Goal: Task Accomplishment & Management: Manage account settings

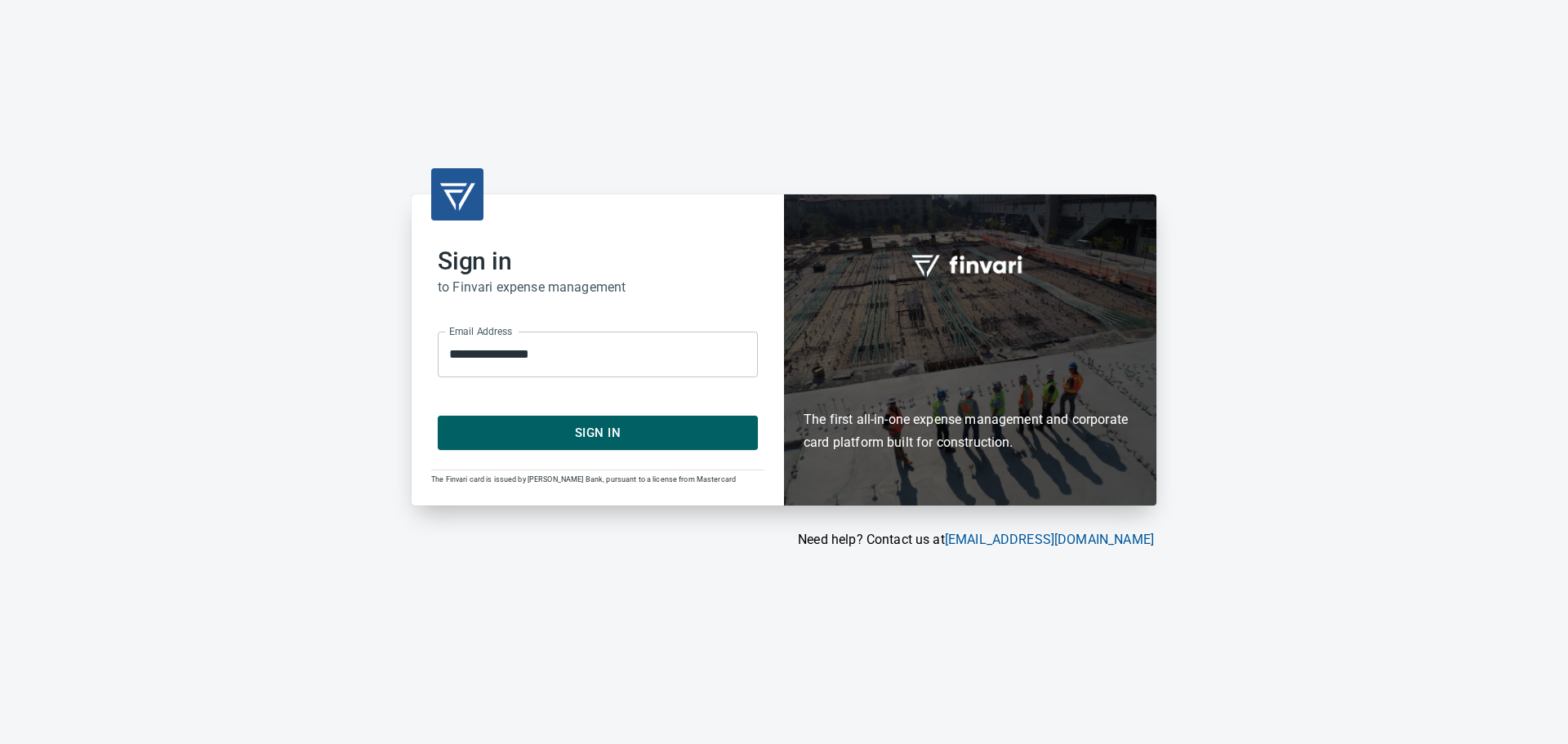
click at [587, 432] on span "Sign In" at bounding box center [598, 432] width 284 height 21
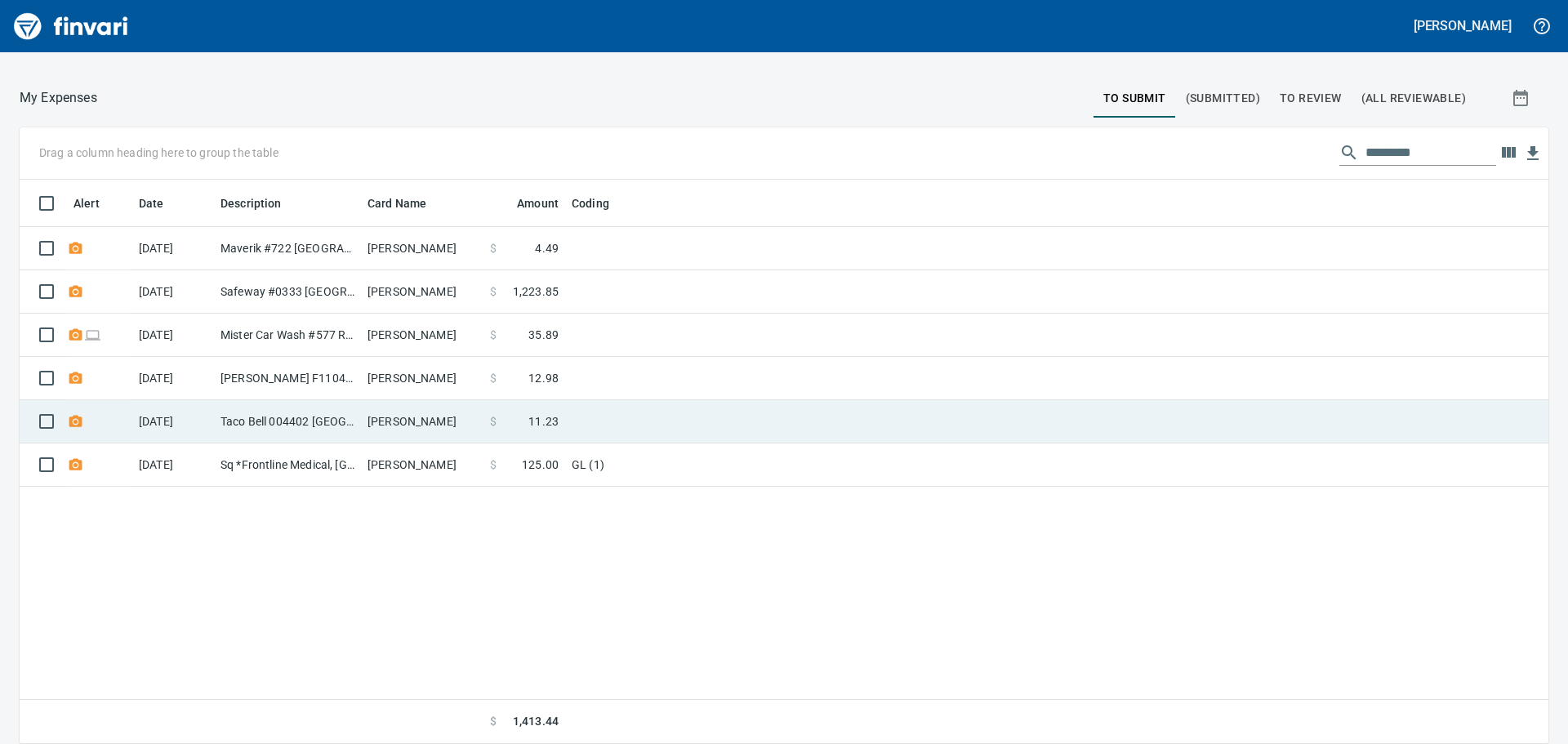
scroll to position [148, 0]
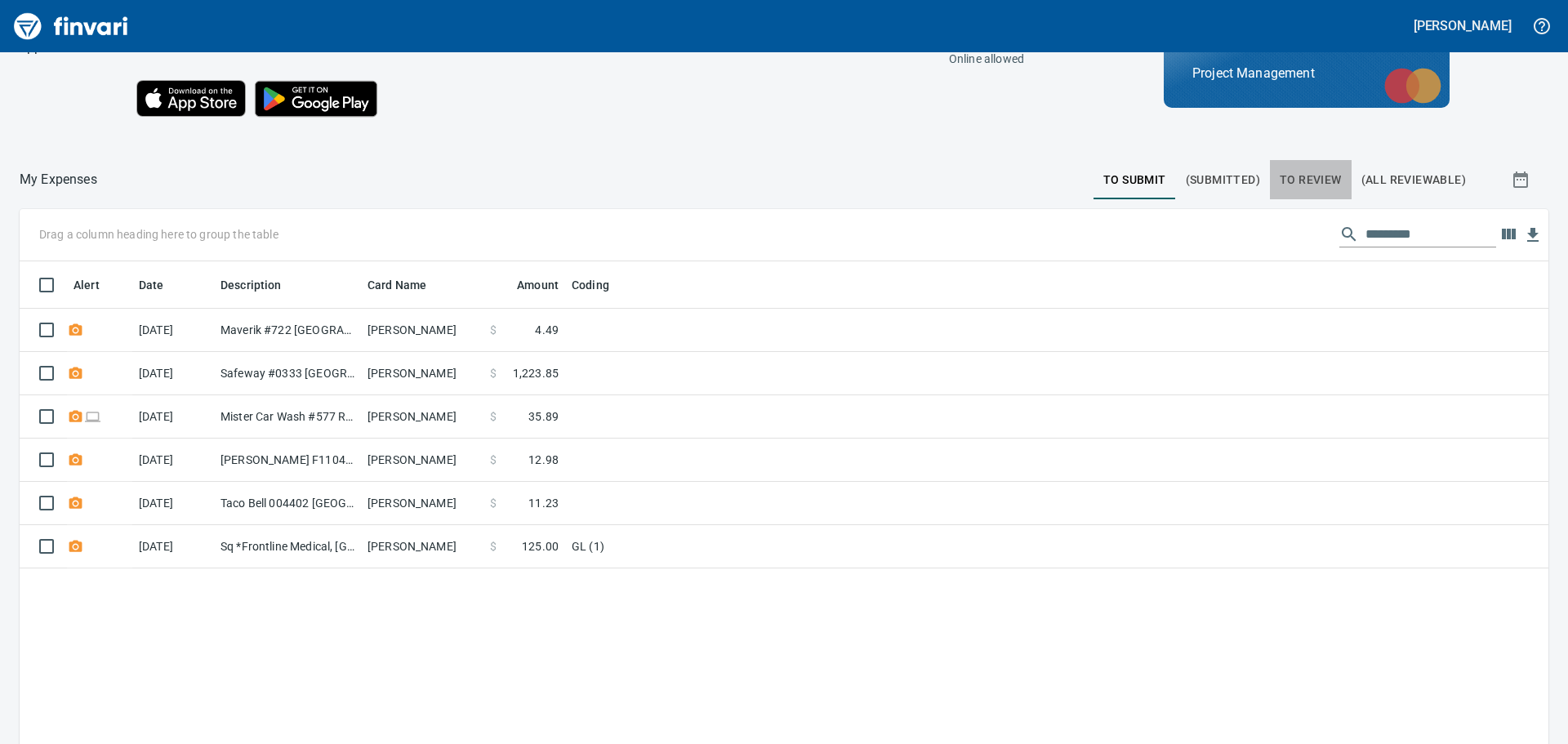
click at [1291, 177] on span "To Review" at bounding box center [1311, 179] width 62 height 20
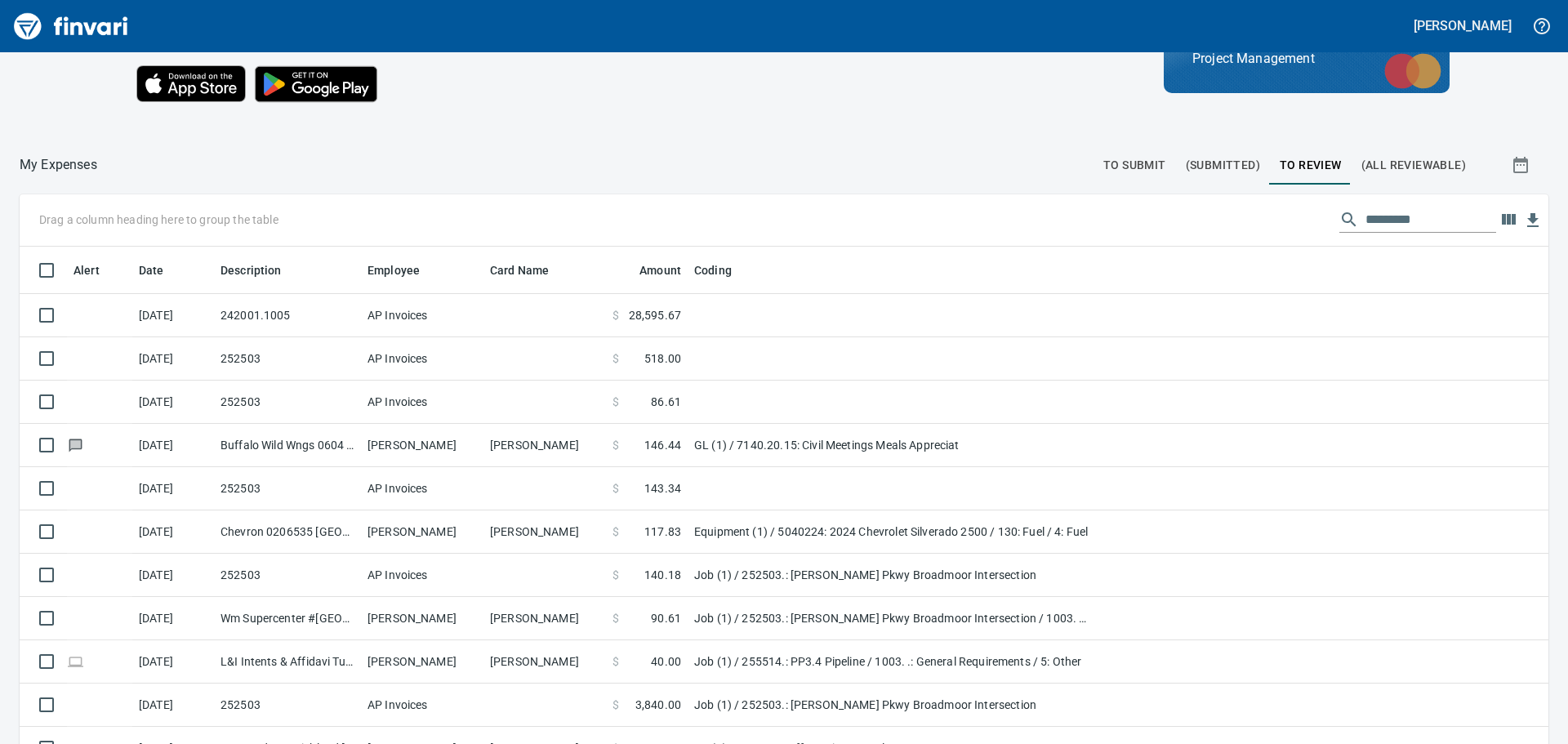
scroll to position [230, 0]
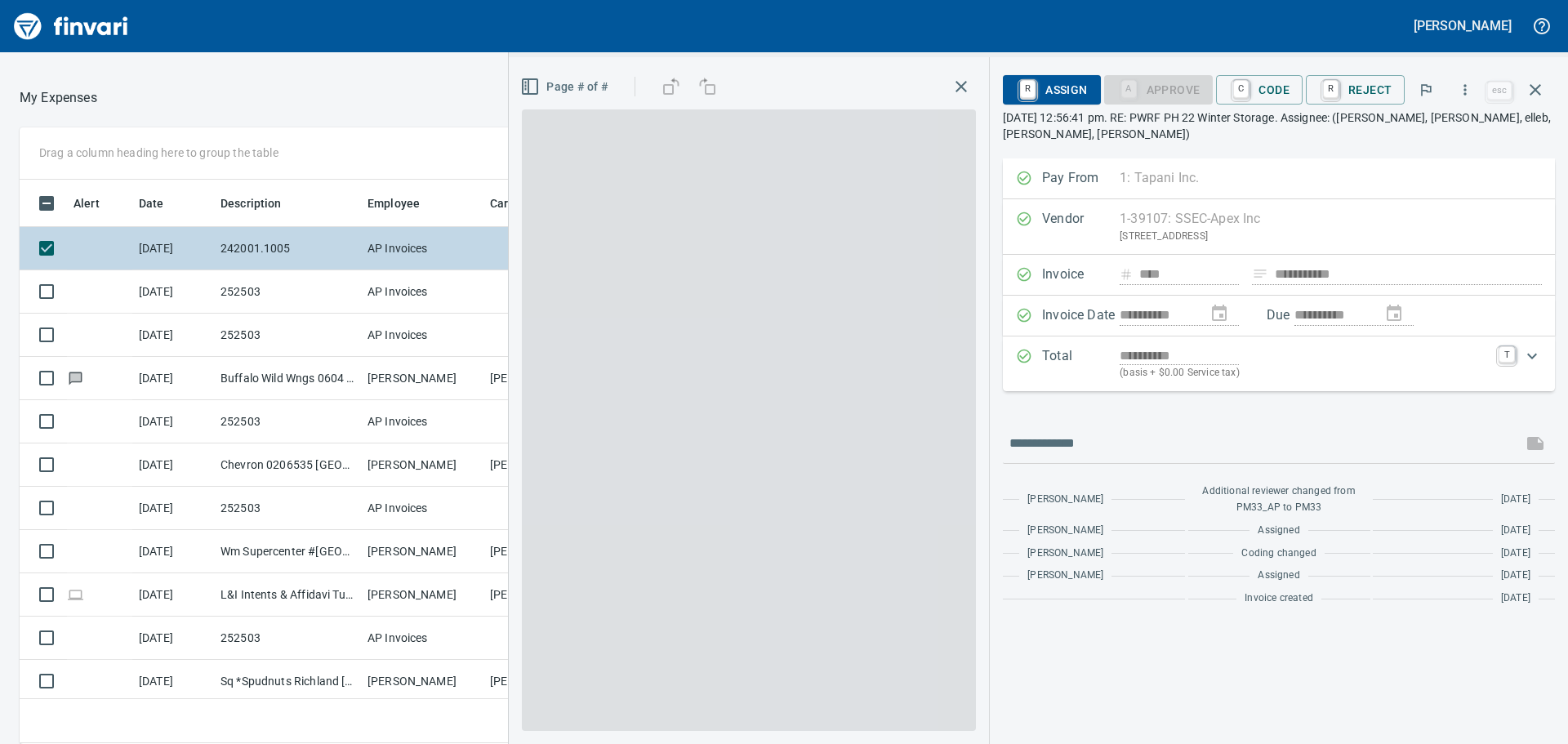
scroll to position [552, 1084]
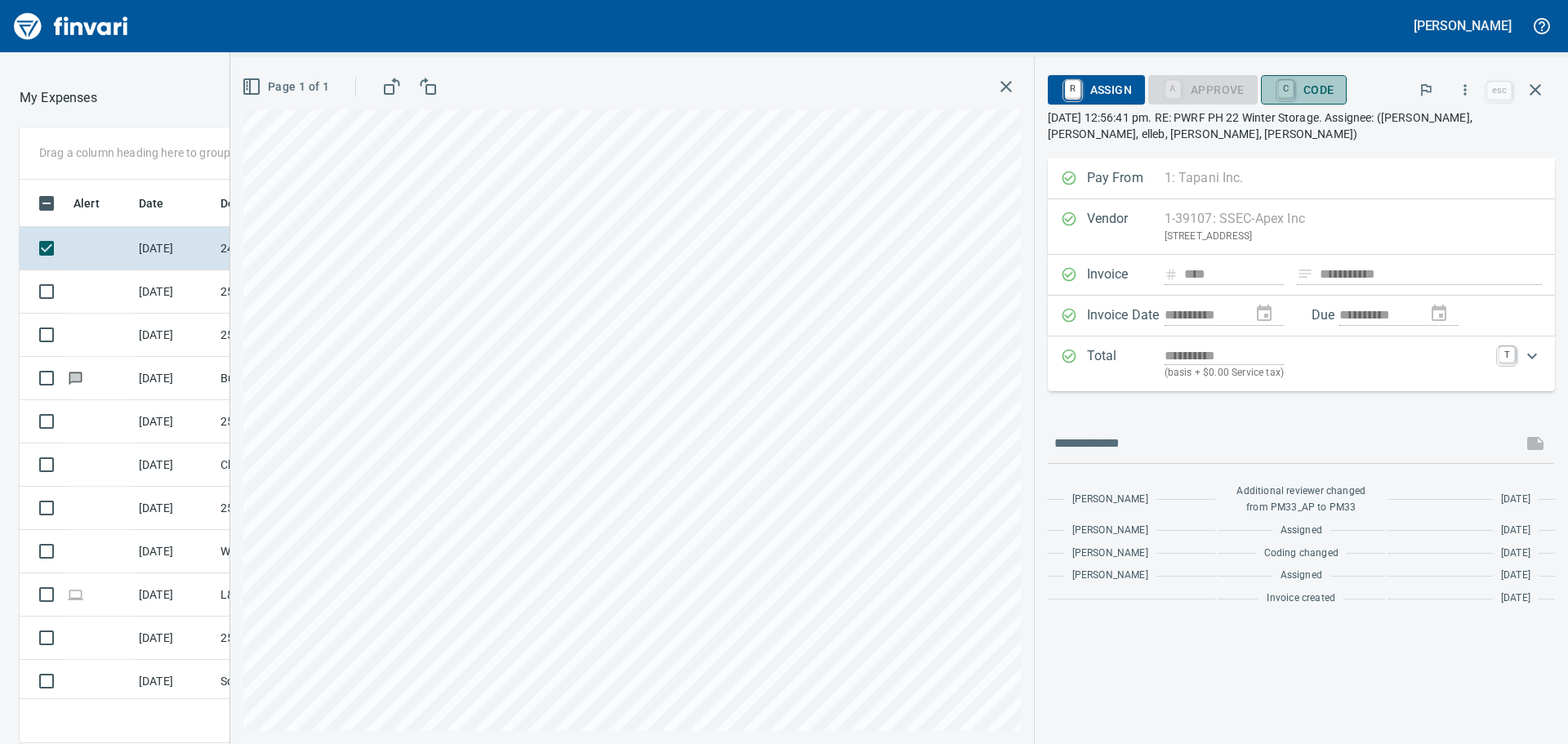
click at [1297, 89] on span "C Code" at bounding box center [1304, 89] width 61 height 28
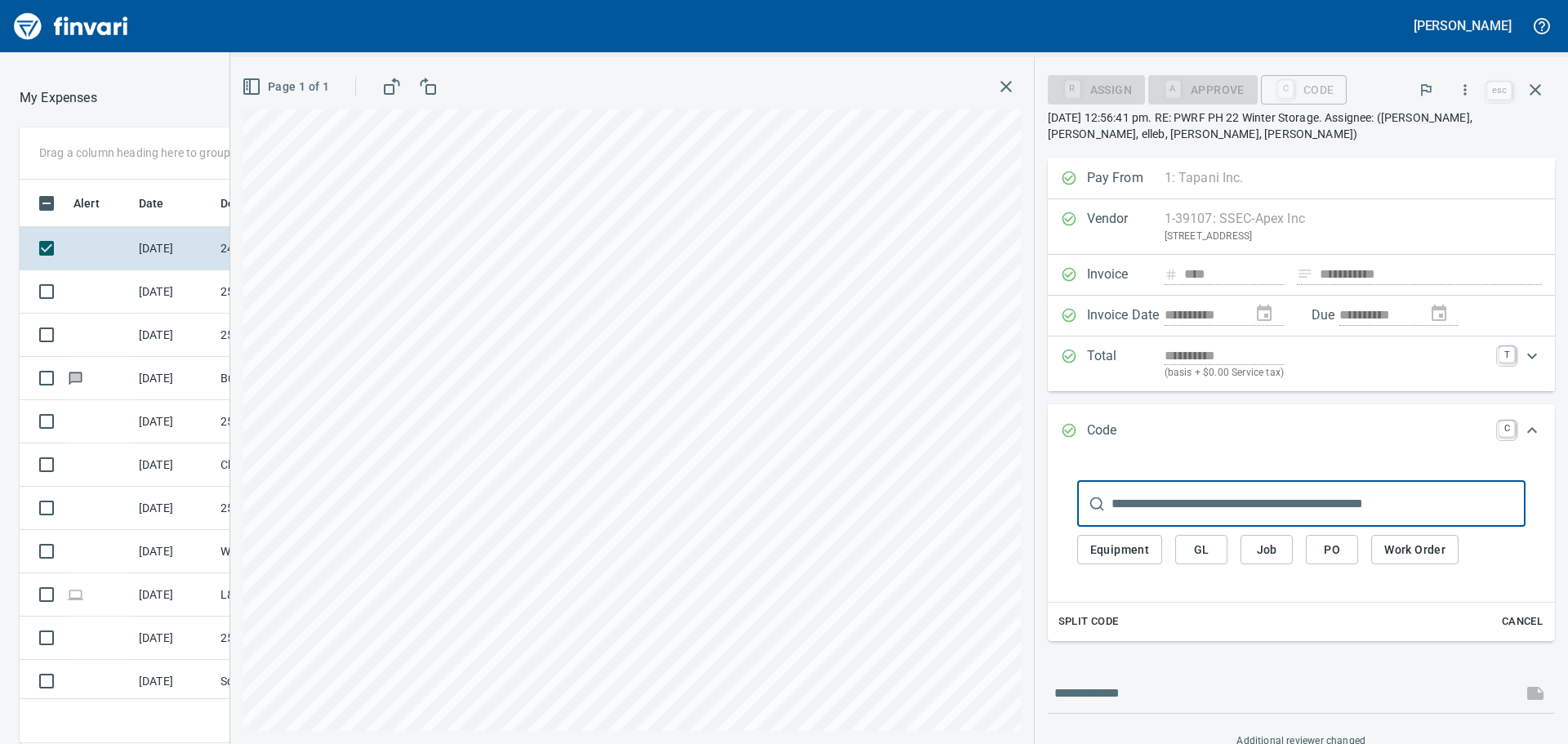
click at [1233, 506] on input "text" at bounding box center [1318, 504] width 414 height 45
click at [1233, 505] on input "text" at bounding box center [1318, 504] width 414 height 45
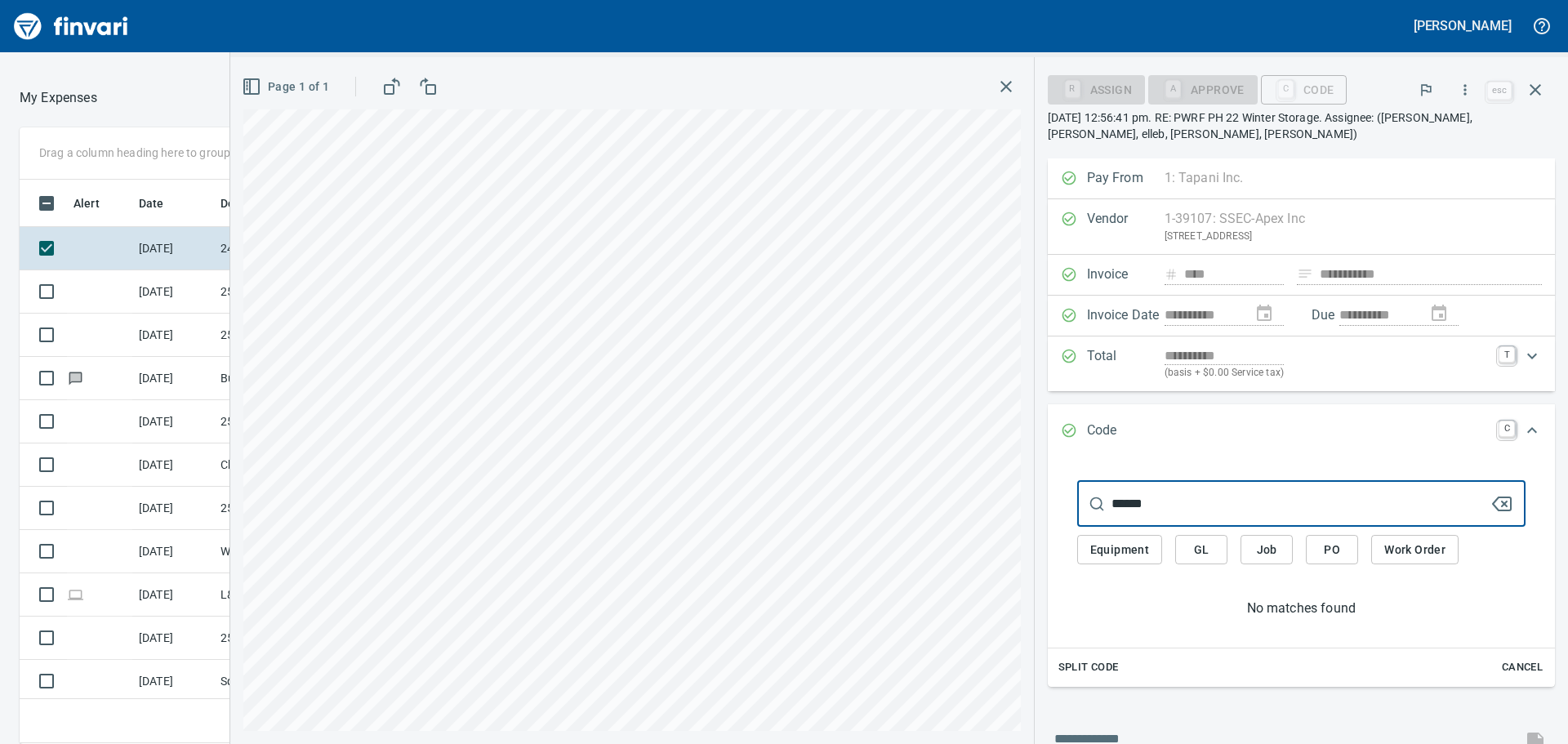
type input "******"
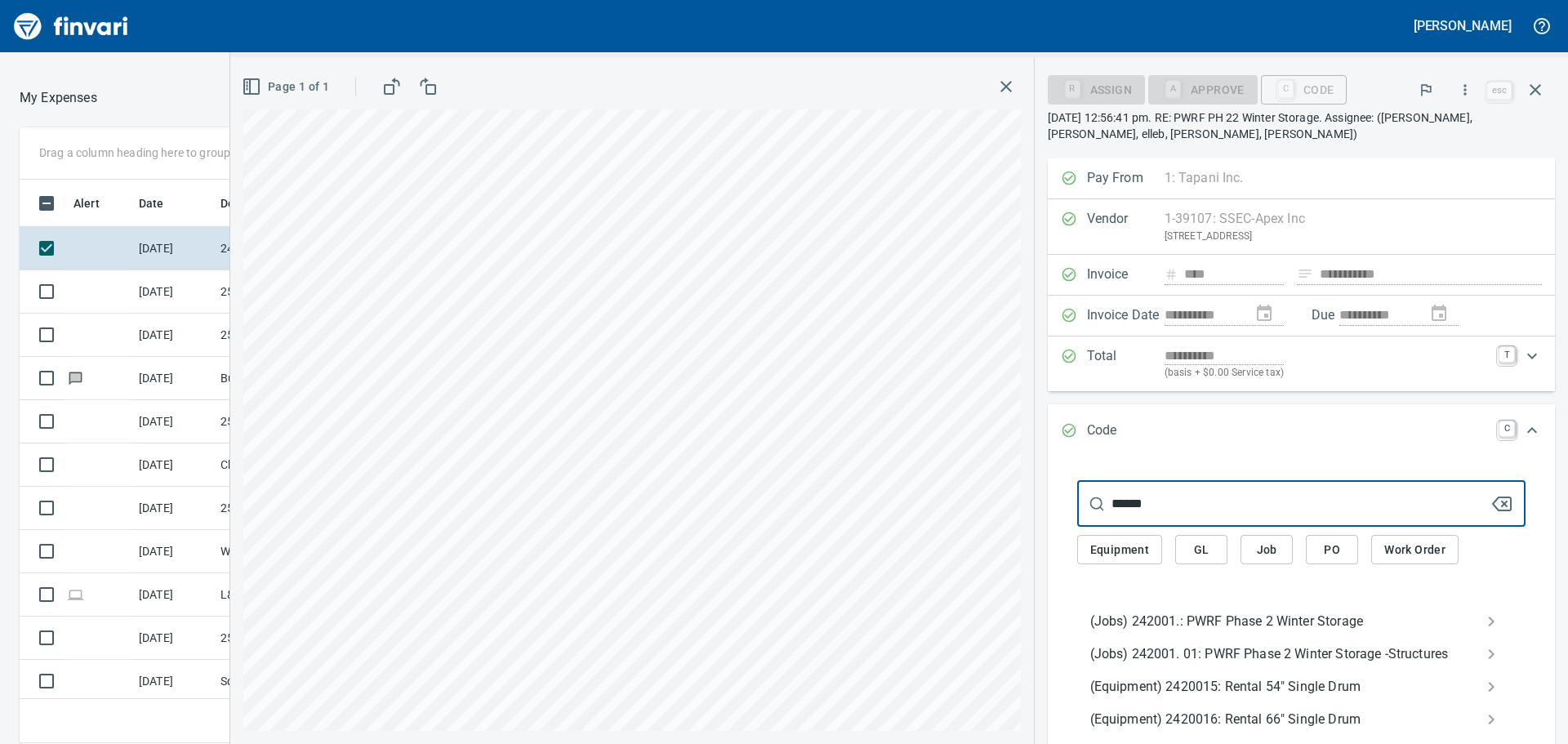
click at [1271, 610] on div "(Jobs) 242001.: PWRF Phase 2 Winter Storage" at bounding box center [1302, 621] width 448 height 33
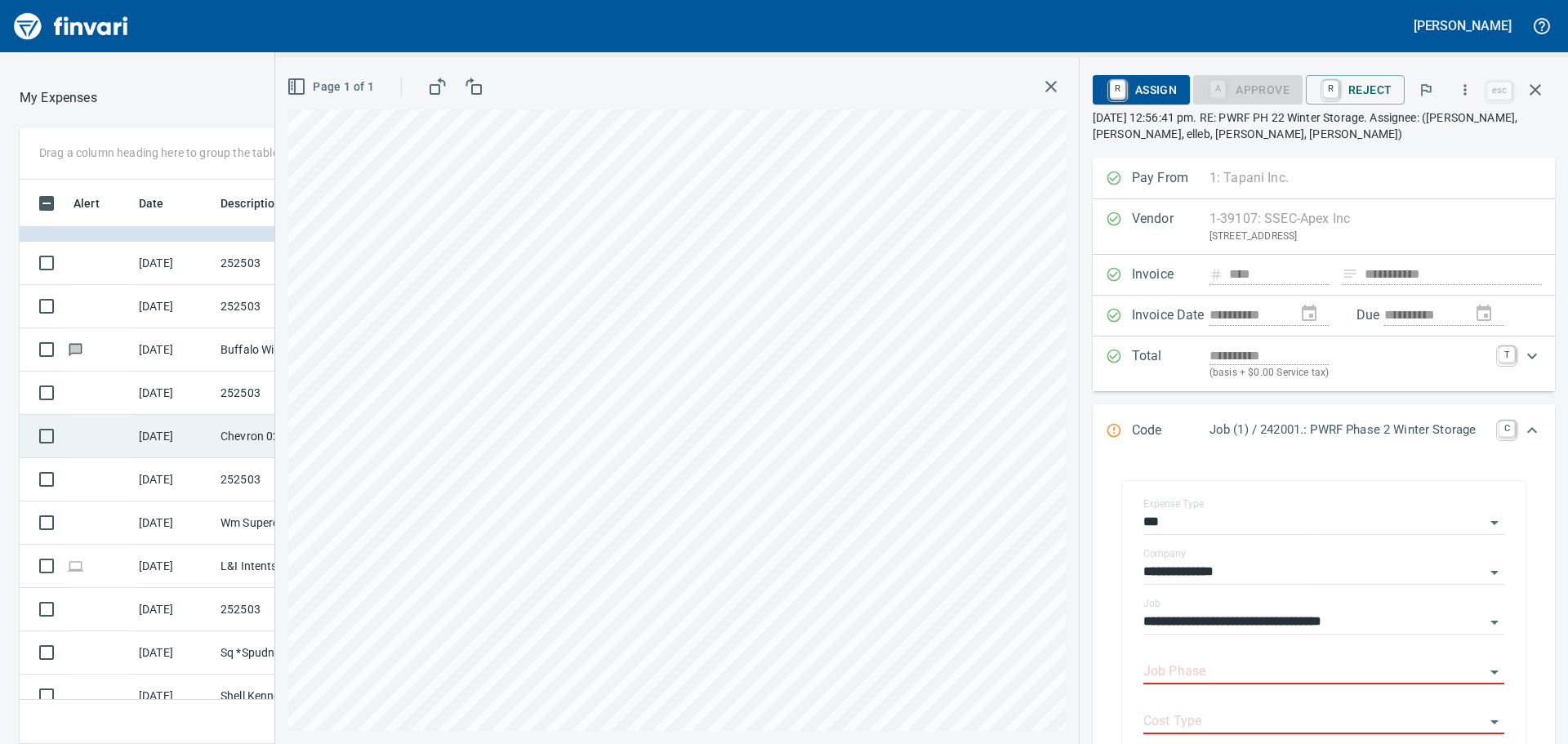
scroll to position [0, 0]
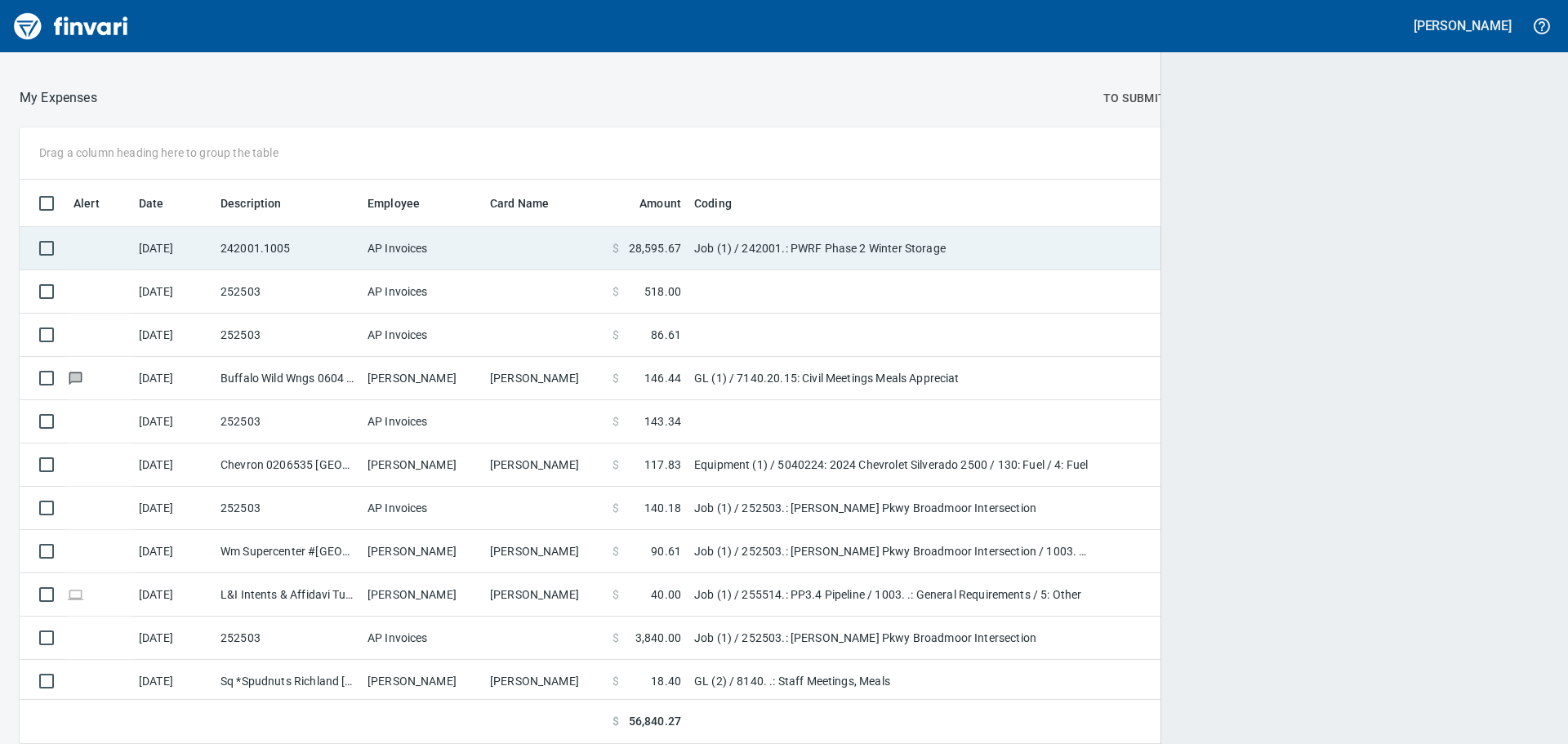
scroll to position [552, 1489]
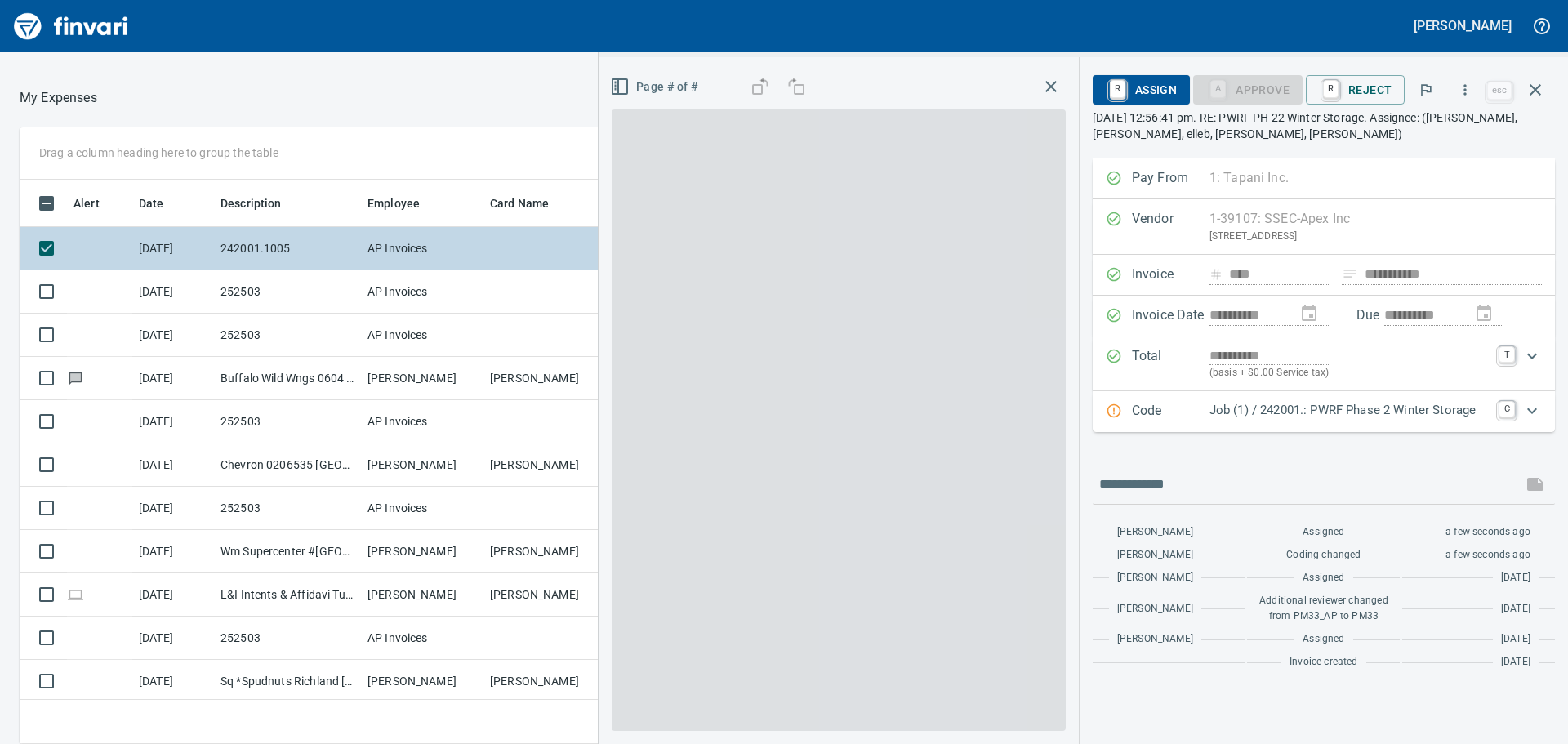
scroll to position [552, 1084]
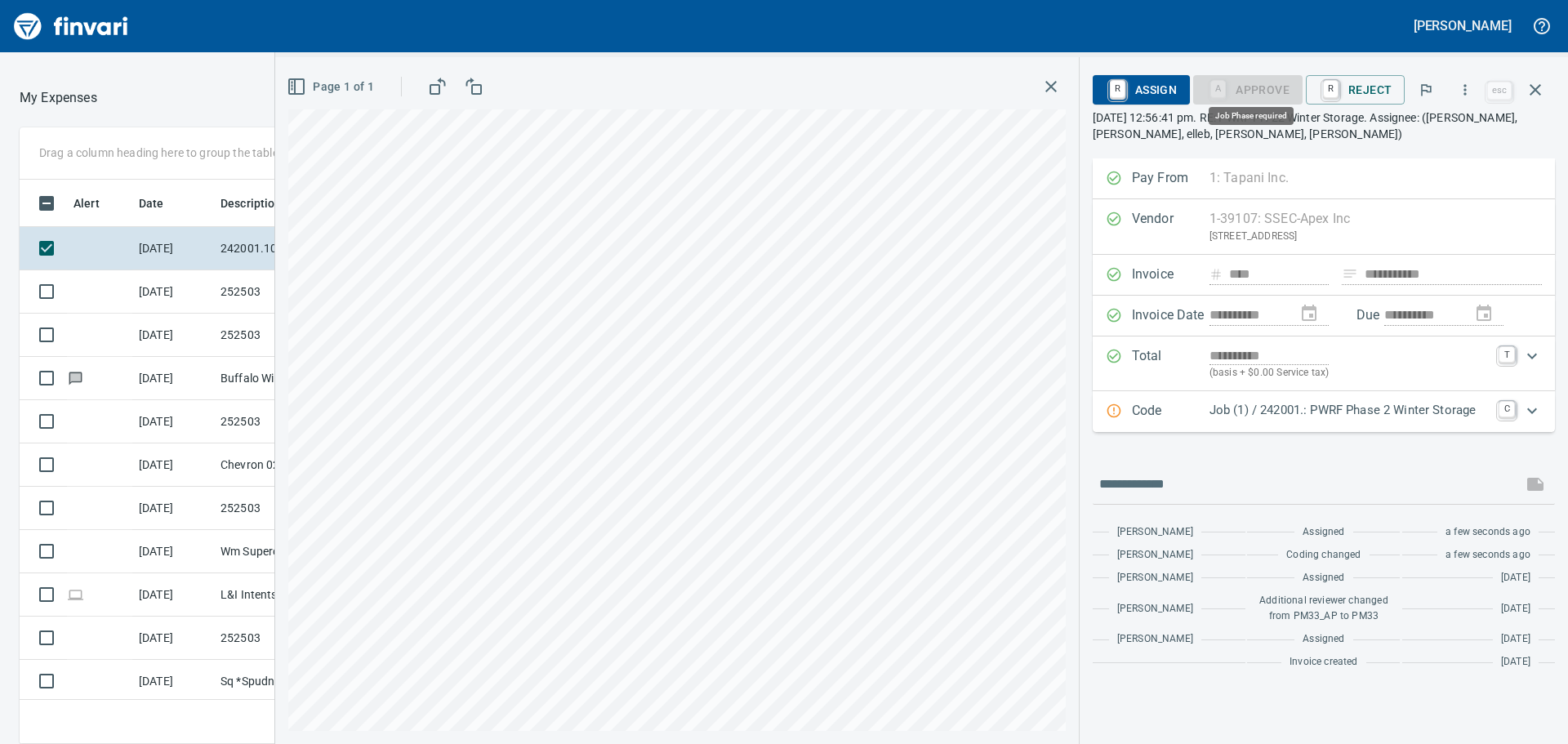
click at [1225, 88] on div "A Approve" at bounding box center [1248, 88] width 110 height 13
click at [1535, 409] on icon "Expand" at bounding box center [1533, 409] width 10 height 6
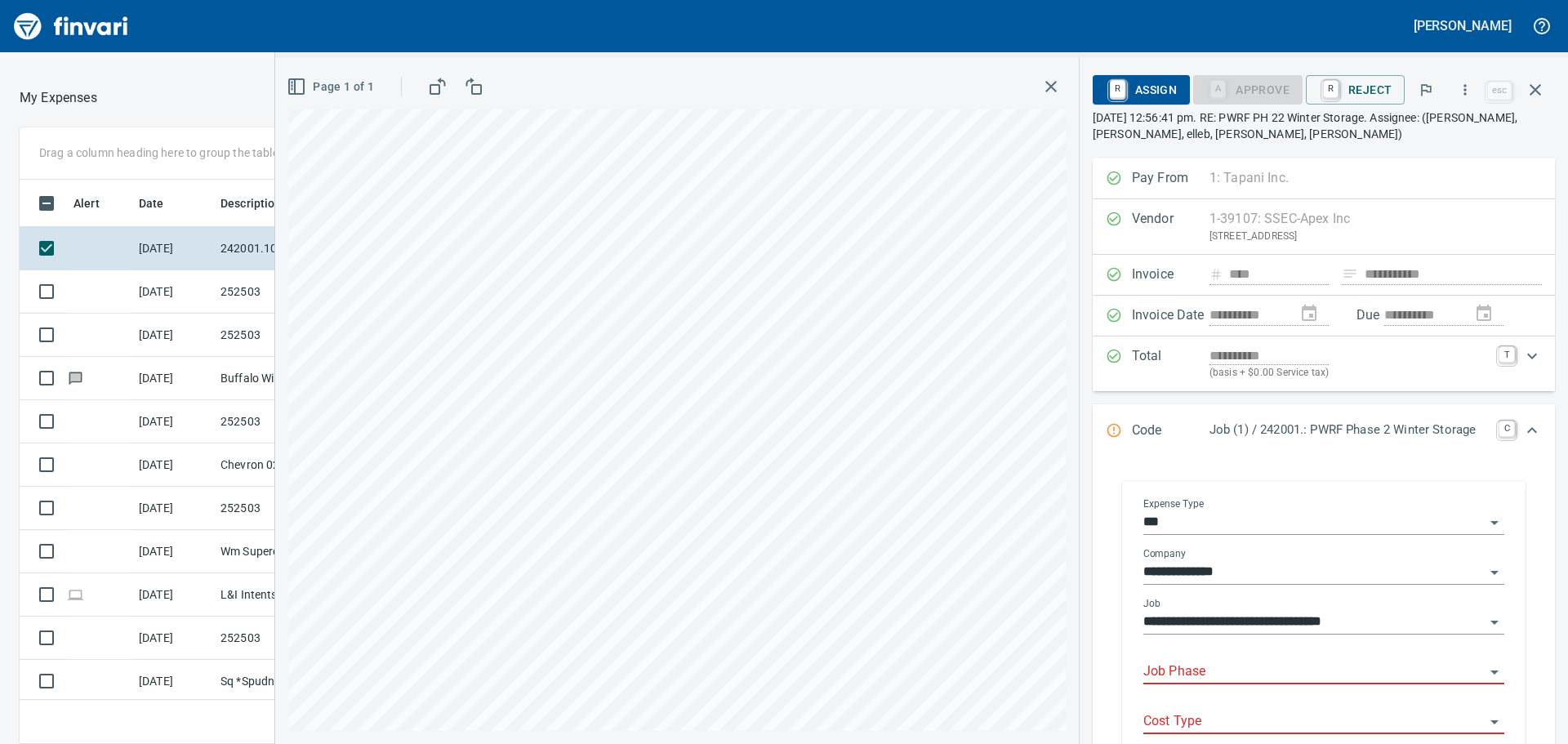
click at [1182, 679] on input "Job Phase" at bounding box center [1313, 672] width 341 height 23
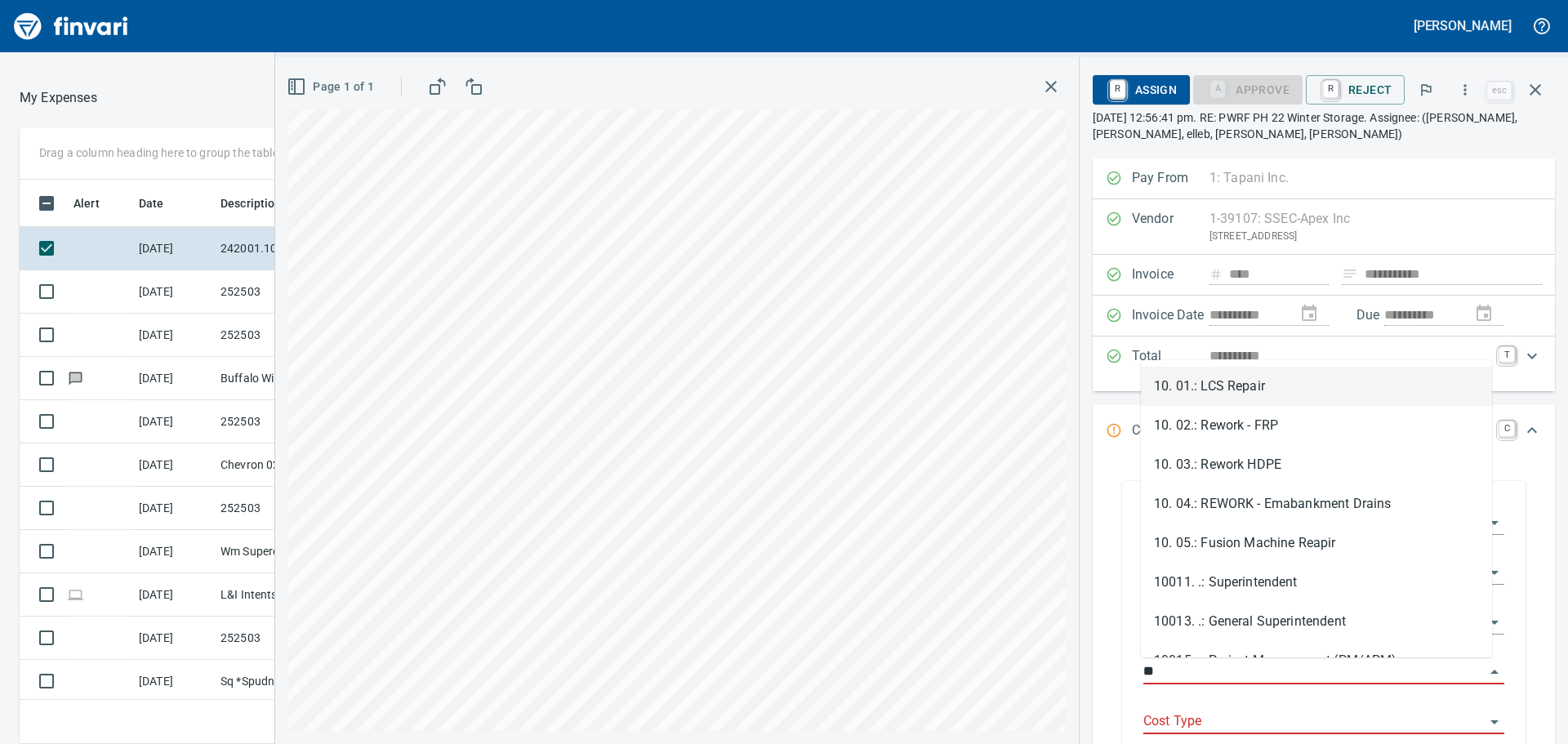
type input "*"
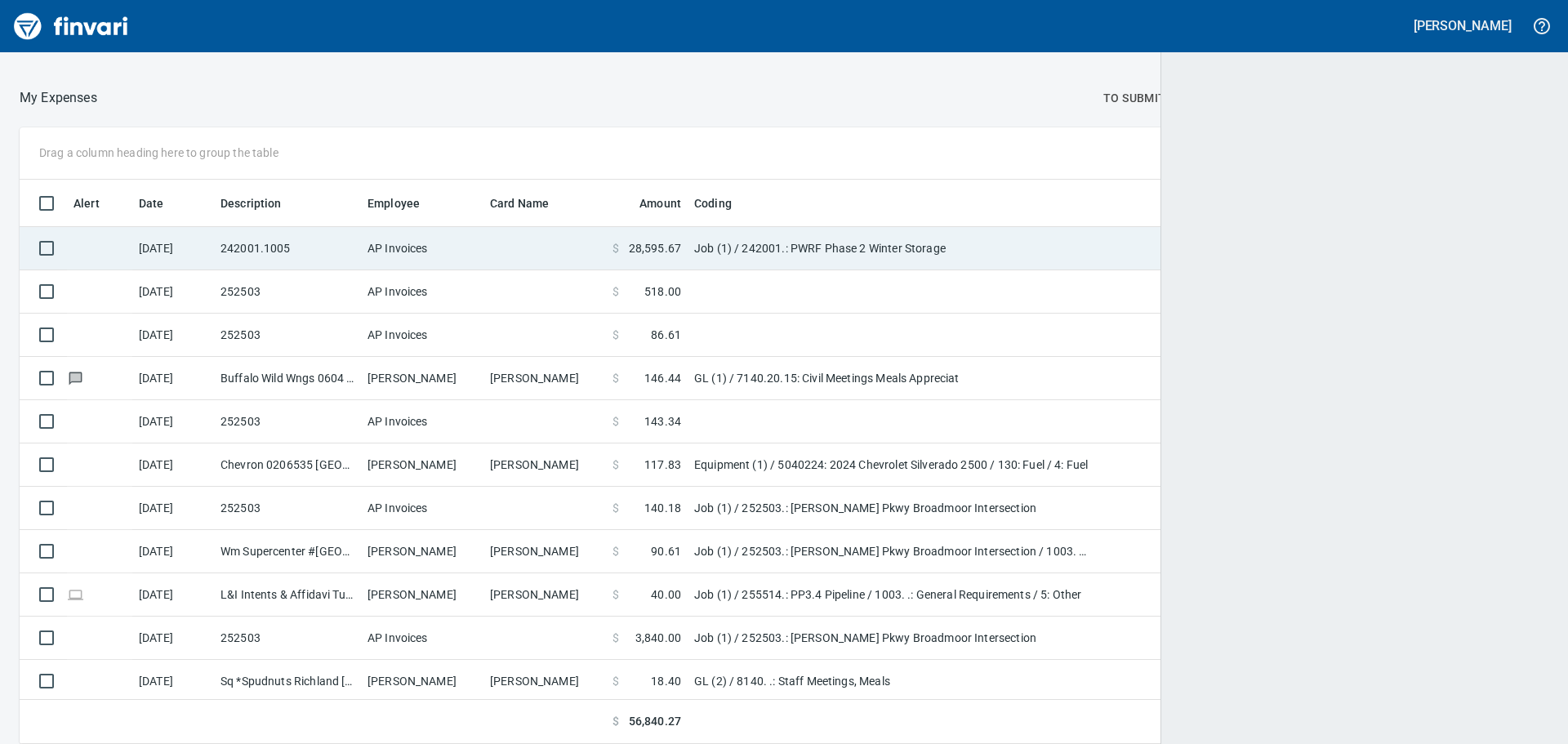
scroll to position [552, 1490]
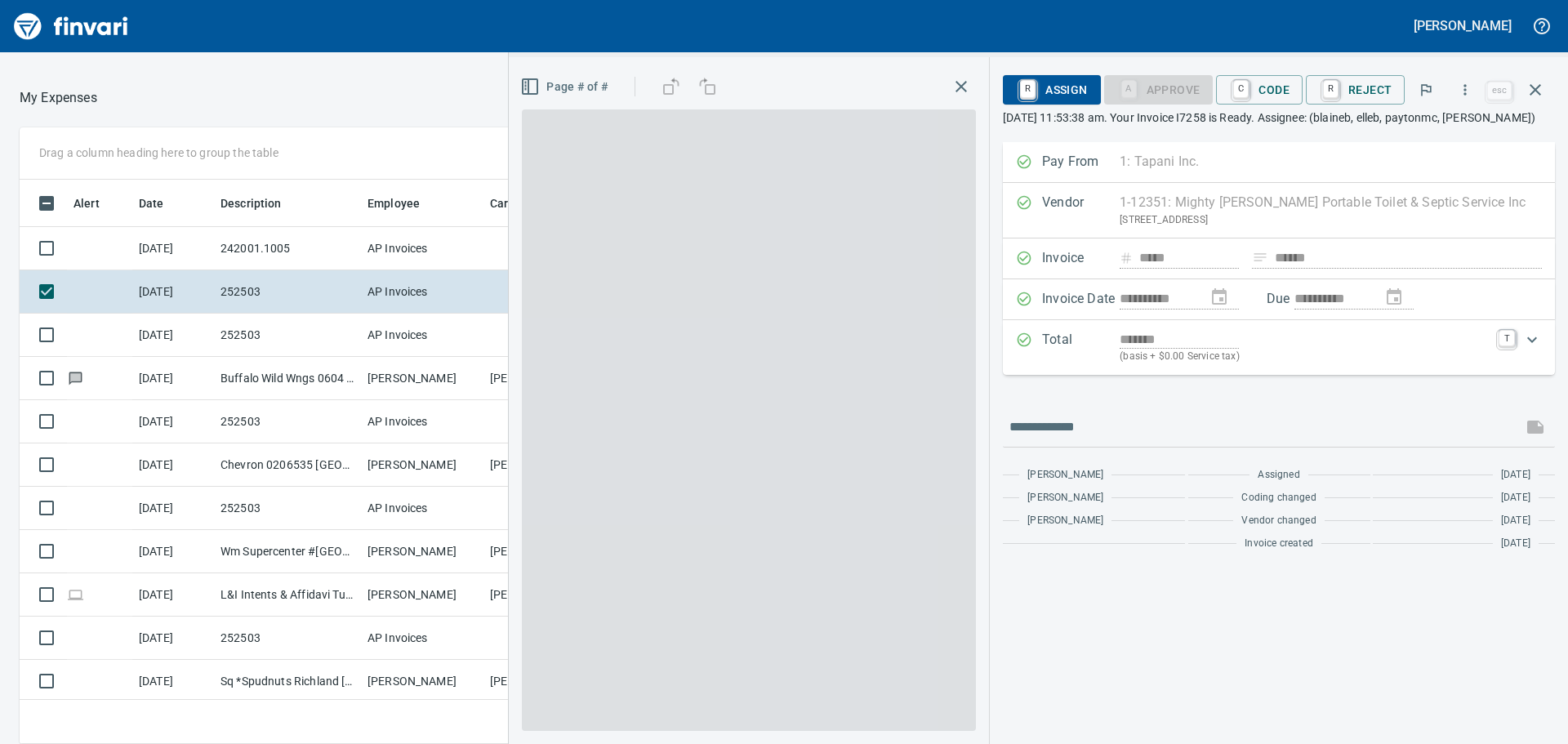
scroll to position [552, 1084]
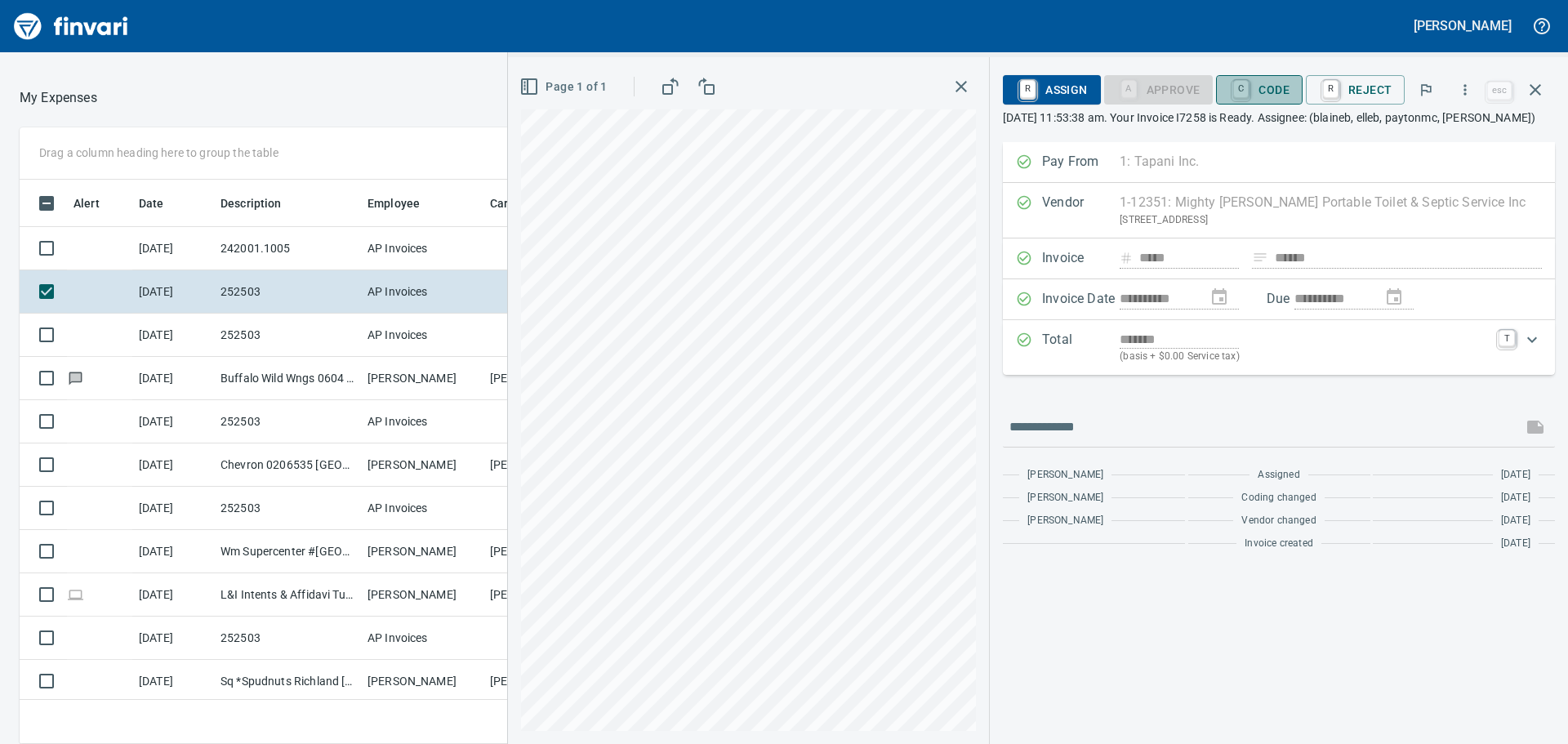
click at [1278, 88] on span "C Code" at bounding box center [1259, 89] width 61 height 28
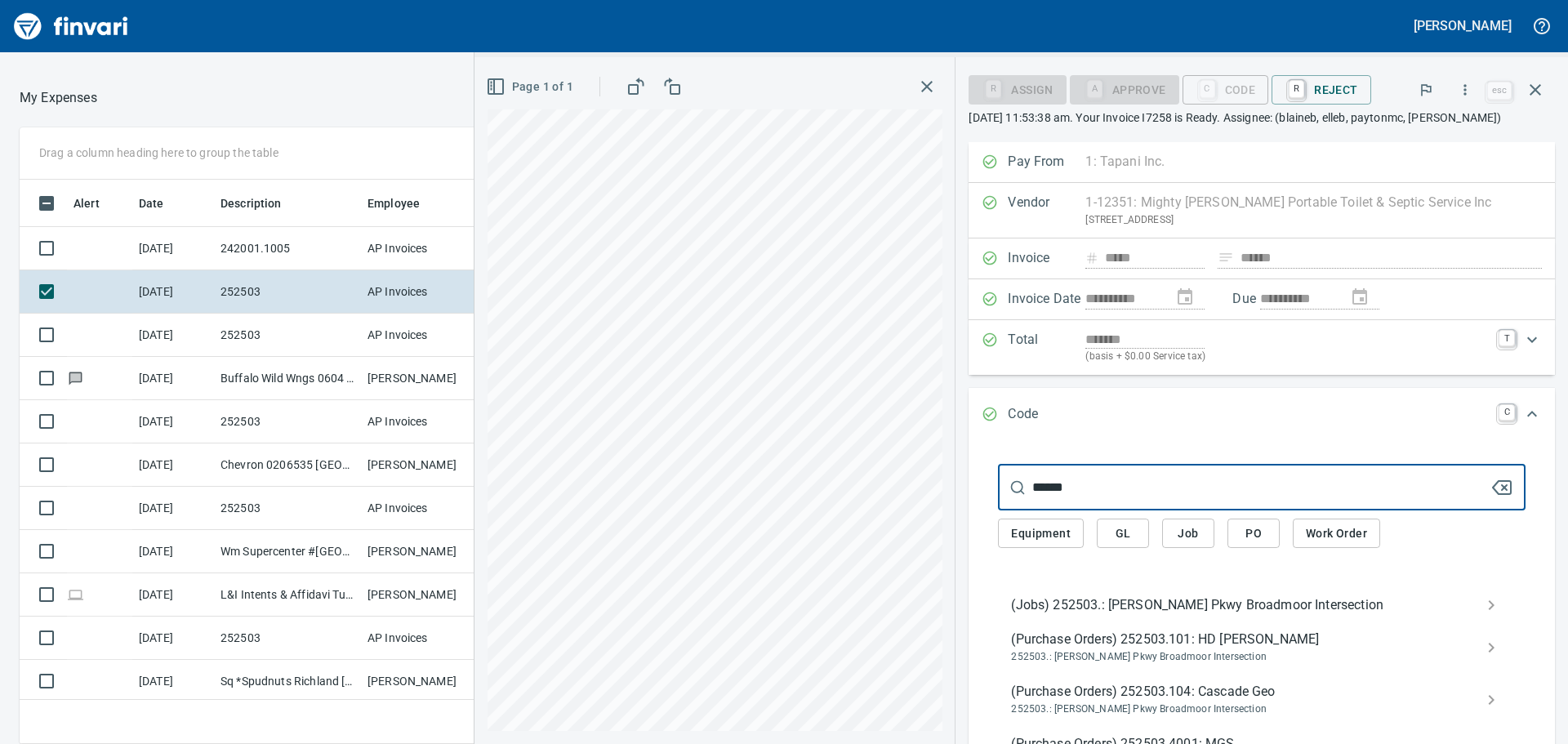
type input "******"
click at [1189, 604] on span "(Jobs) 252503.: [PERSON_NAME] Pkwy Broadmoor Intersection" at bounding box center [1248, 604] width 475 height 19
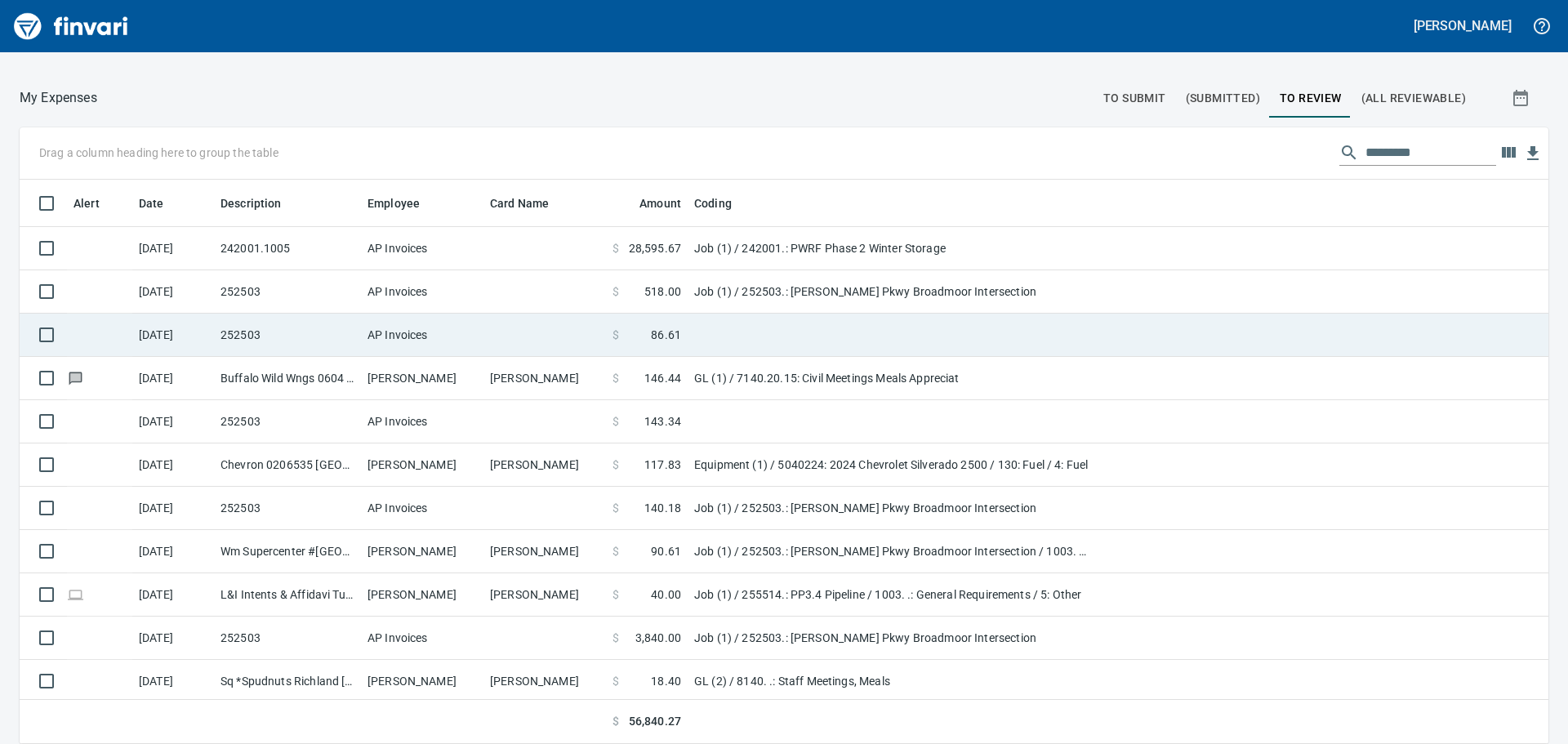
scroll to position [2, 2]
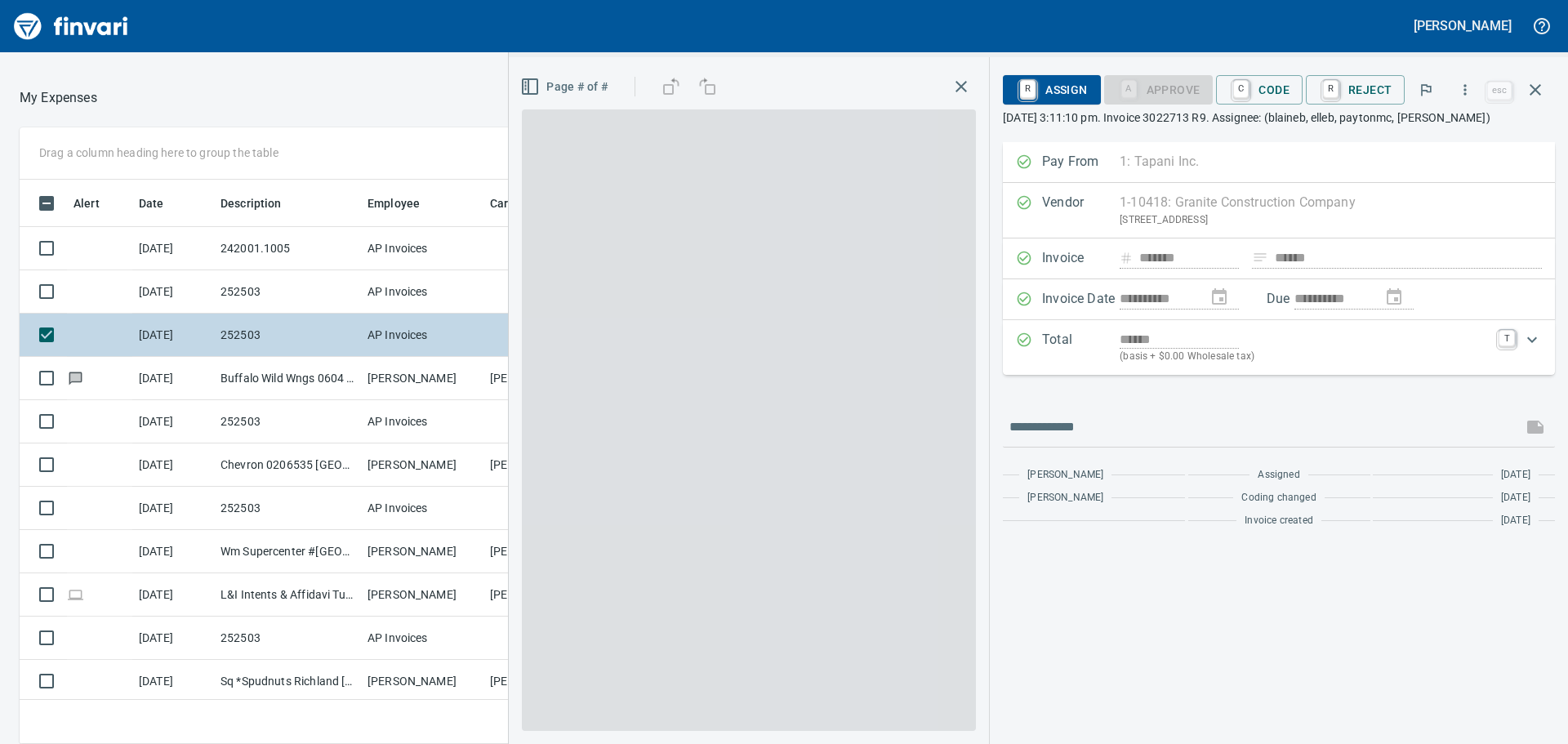
scroll to position [552, 1084]
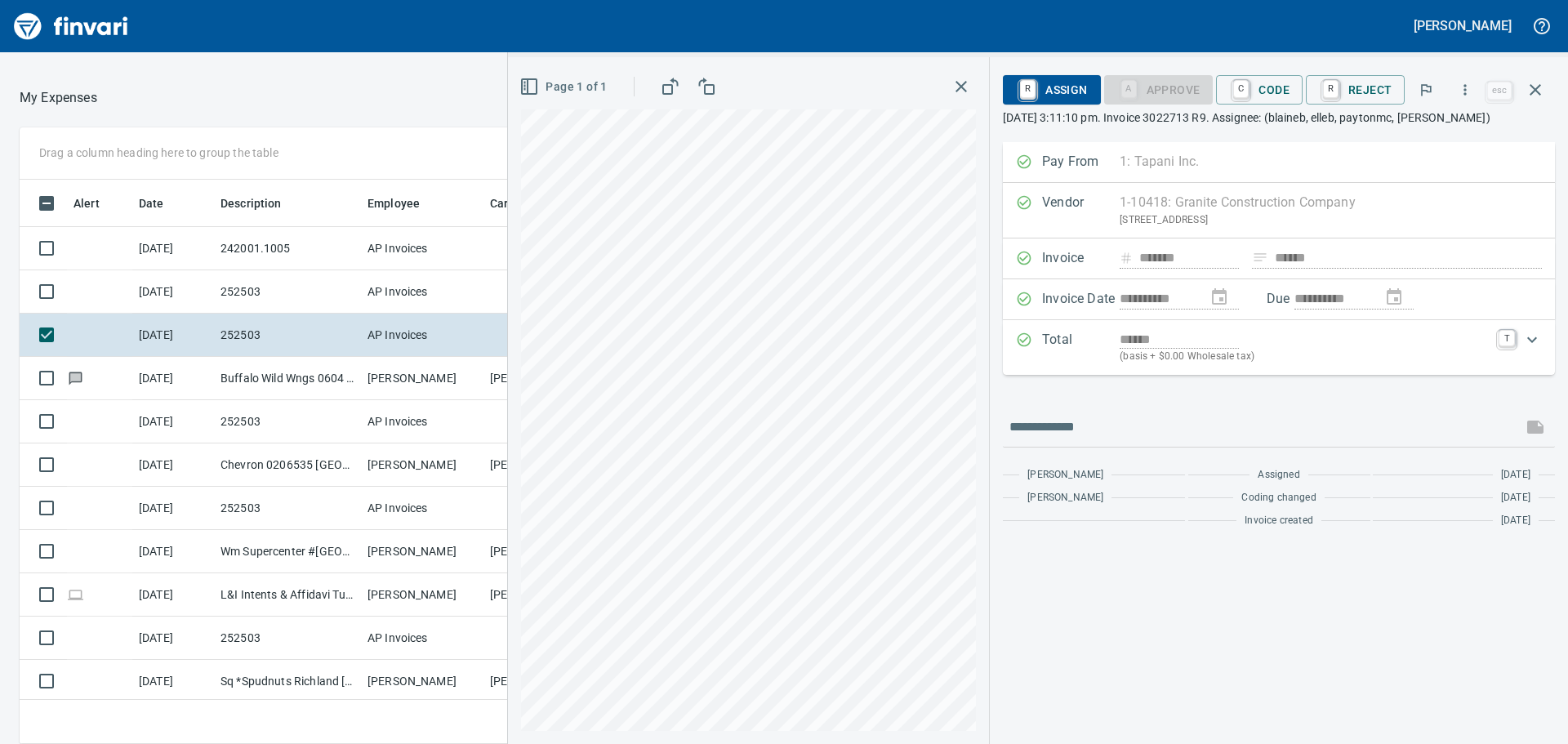
click at [1264, 72] on div "R Assign A Approve C Code R Reject" at bounding box center [1243, 89] width 481 height 36
click at [1271, 83] on span "C Code" at bounding box center [1259, 89] width 61 height 28
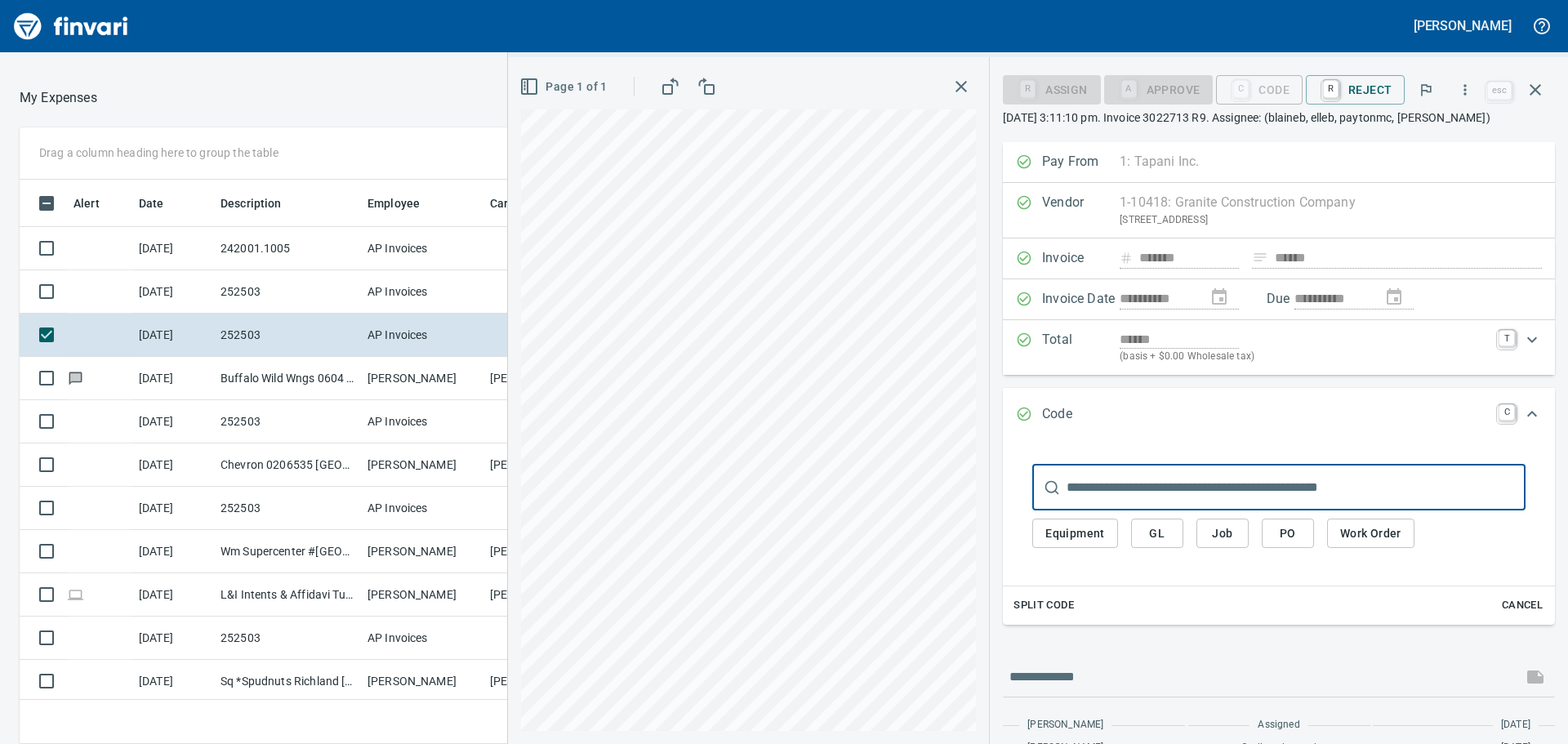
click at [1252, 479] on input "text" at bounding box center [1296, 487] width 459 height 45
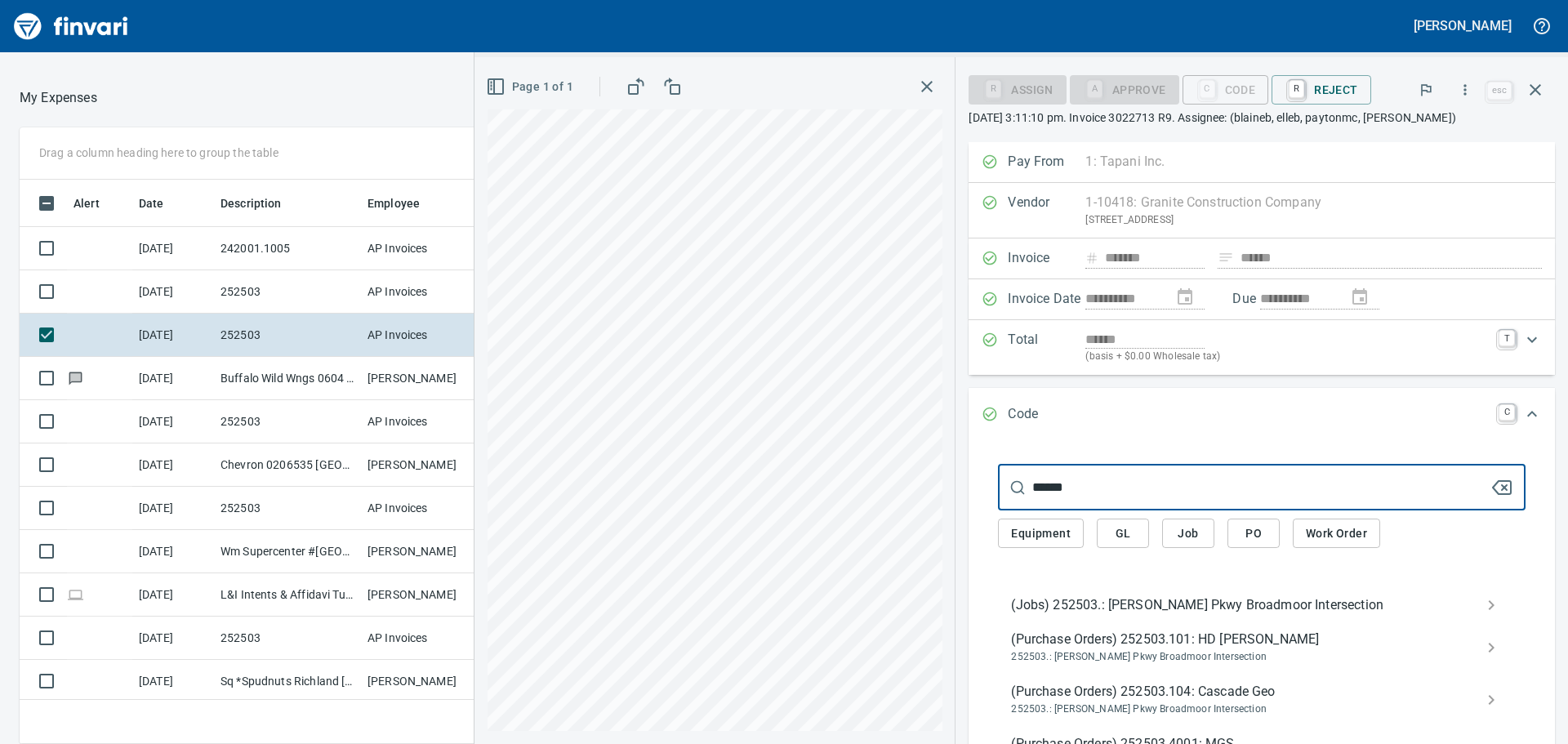
type input "******"
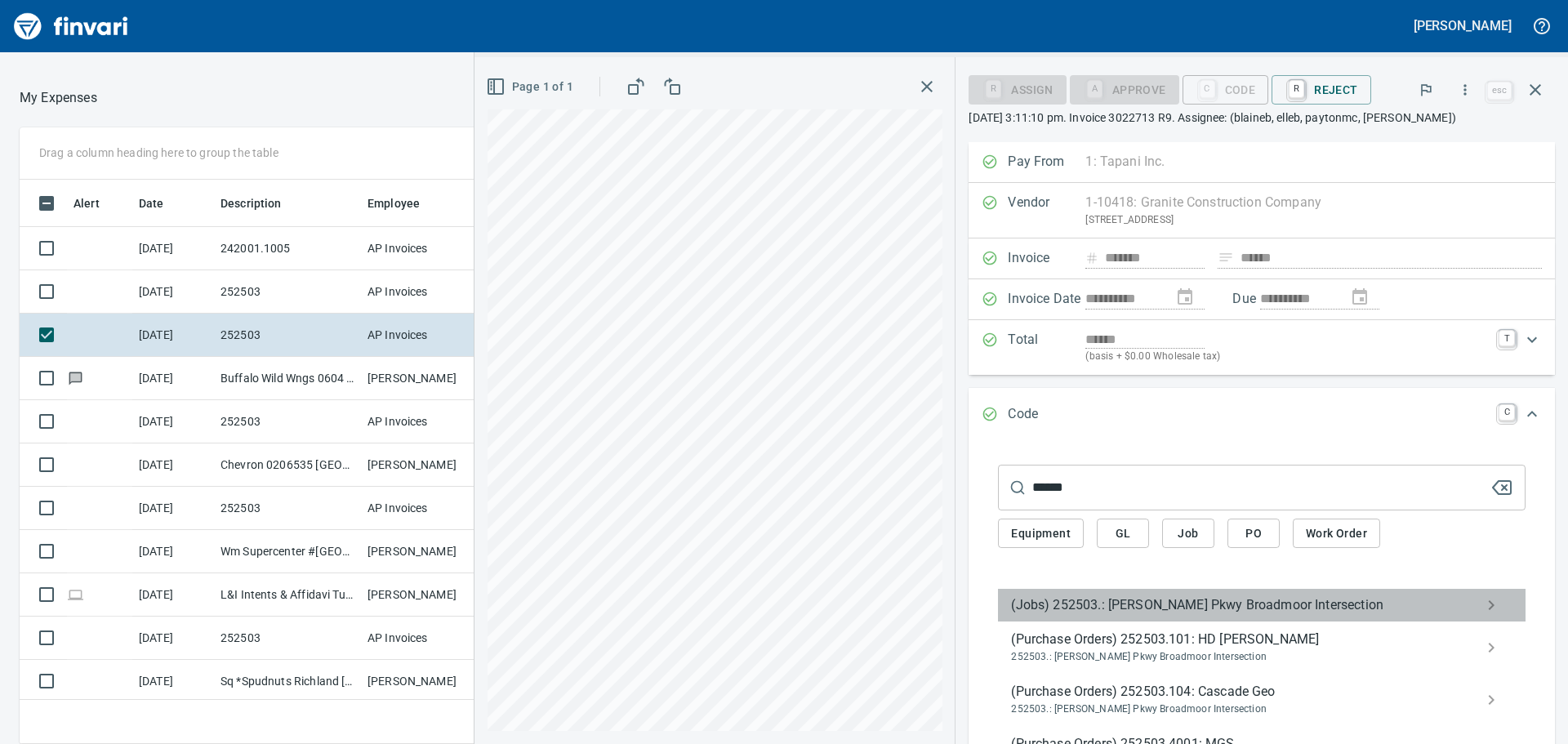
click at [1155, 620] on div "(Jobs) 252503.: [PERSON_NAME] Pkwy Broadmoor Intersection" at bounding box center [1262, 604] width 528 height 33
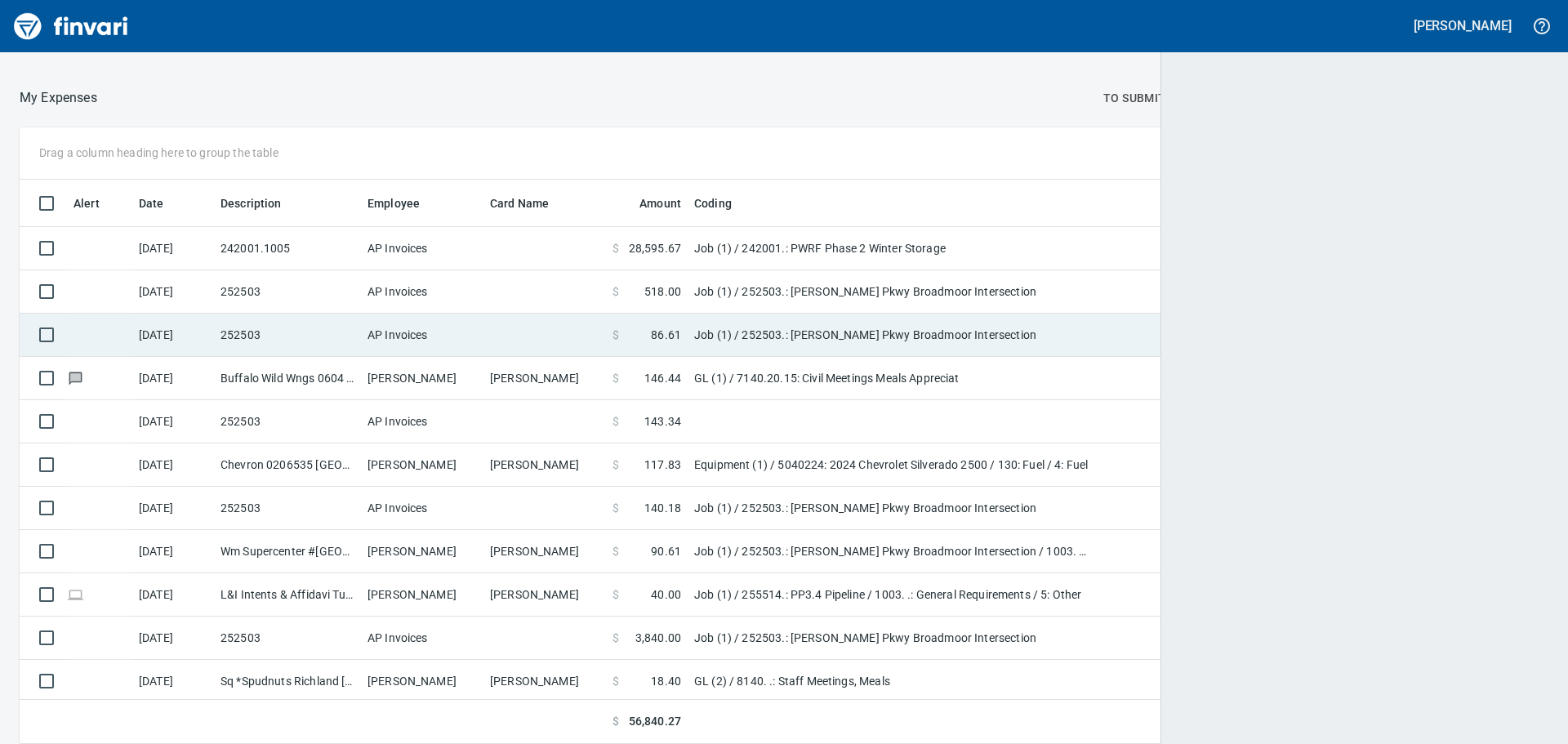
scroll to position [552, 1492]
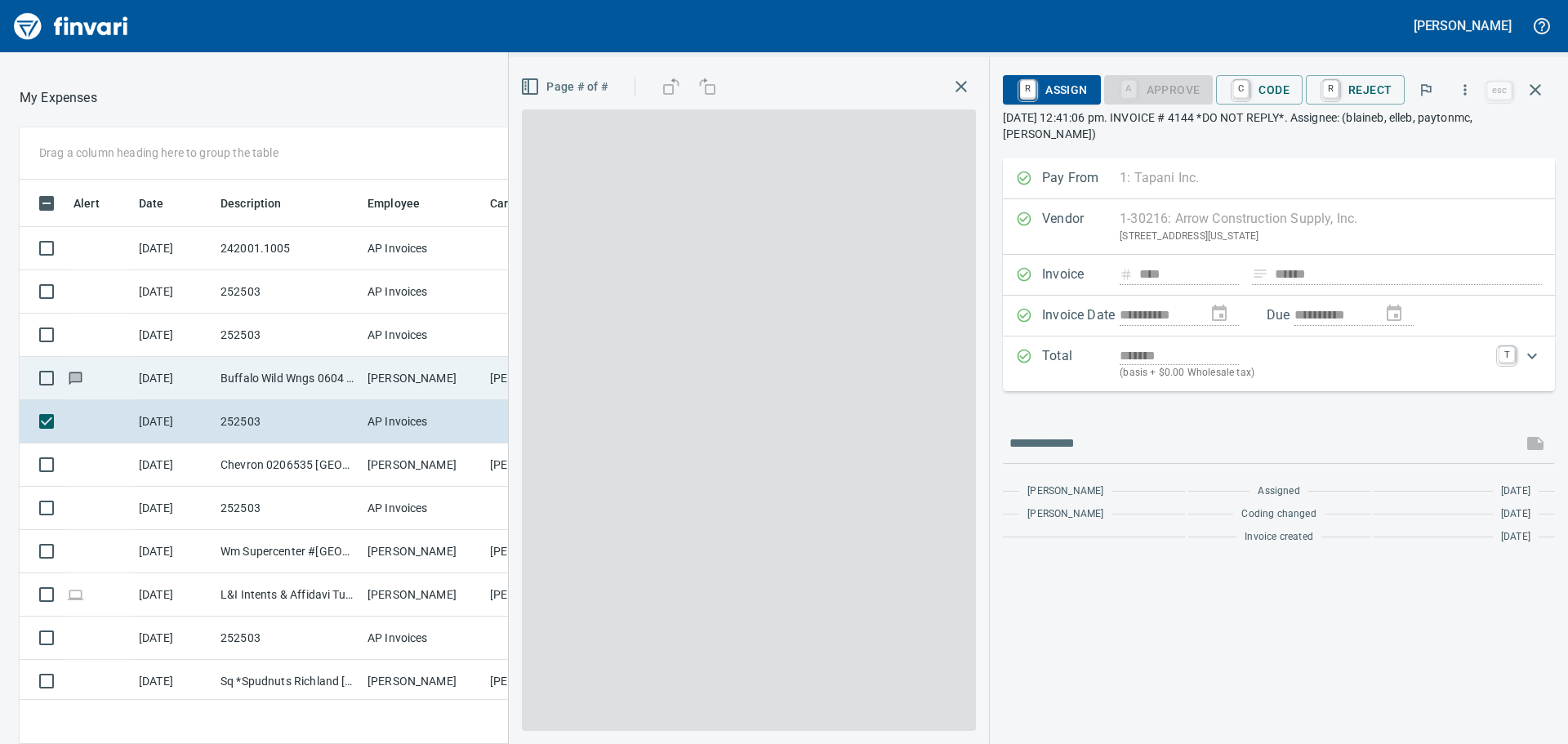
scroll to position [552, 1084]
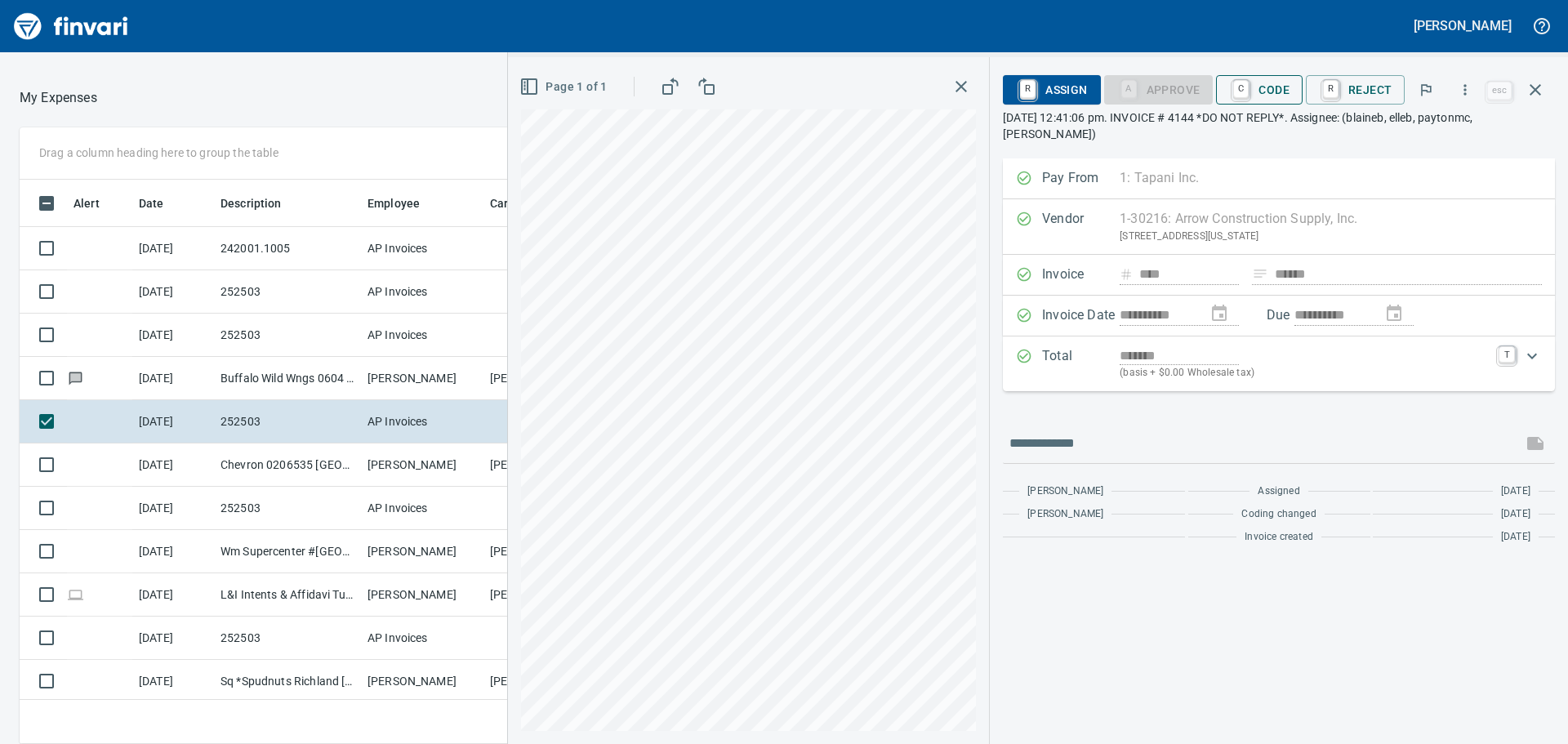
click at [1258, 86] on span "C Code" at bounding box center [1259, 89] width 61 height 28
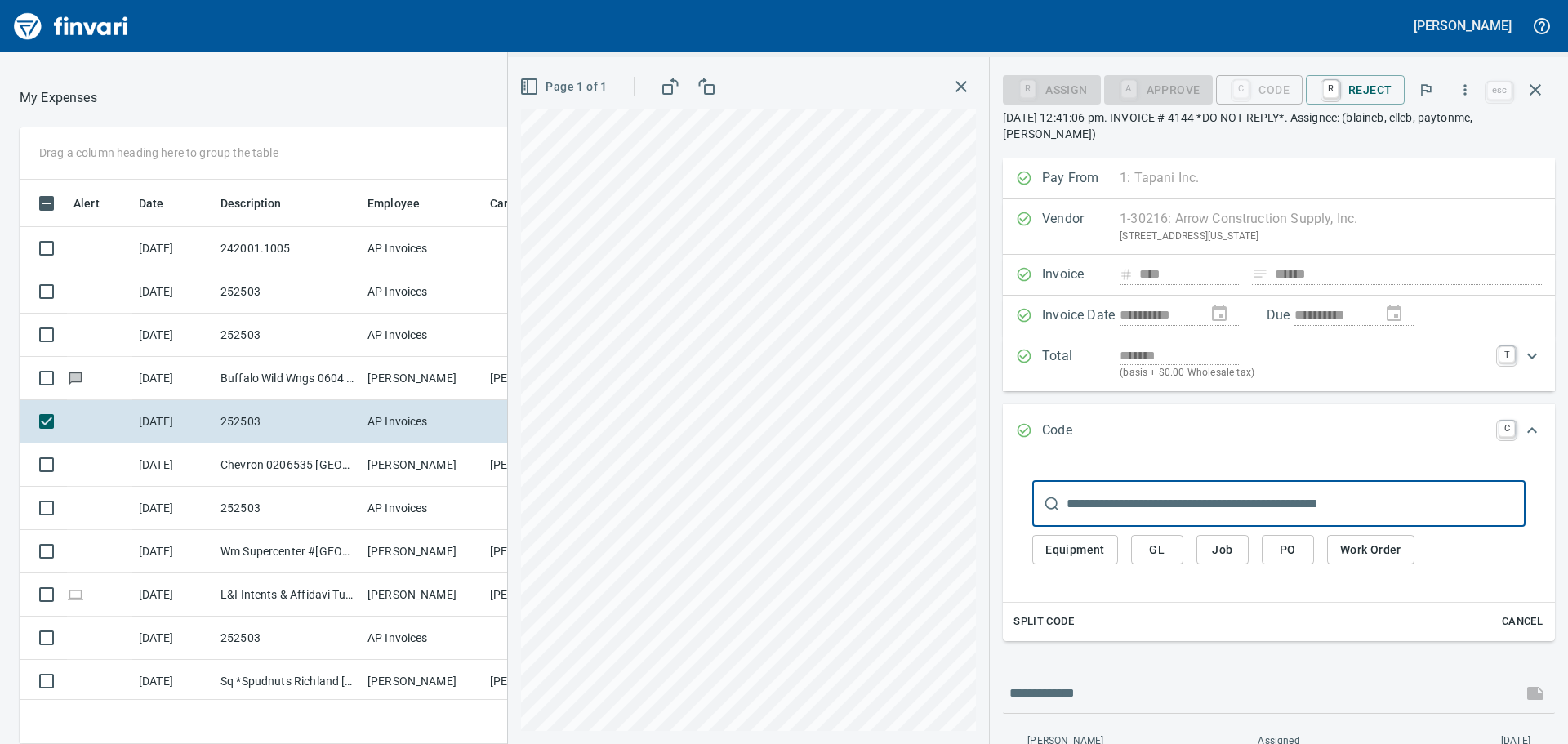
click at [1148, 504] on input "text" at bounding box center [1296, 504] width 459 height 45
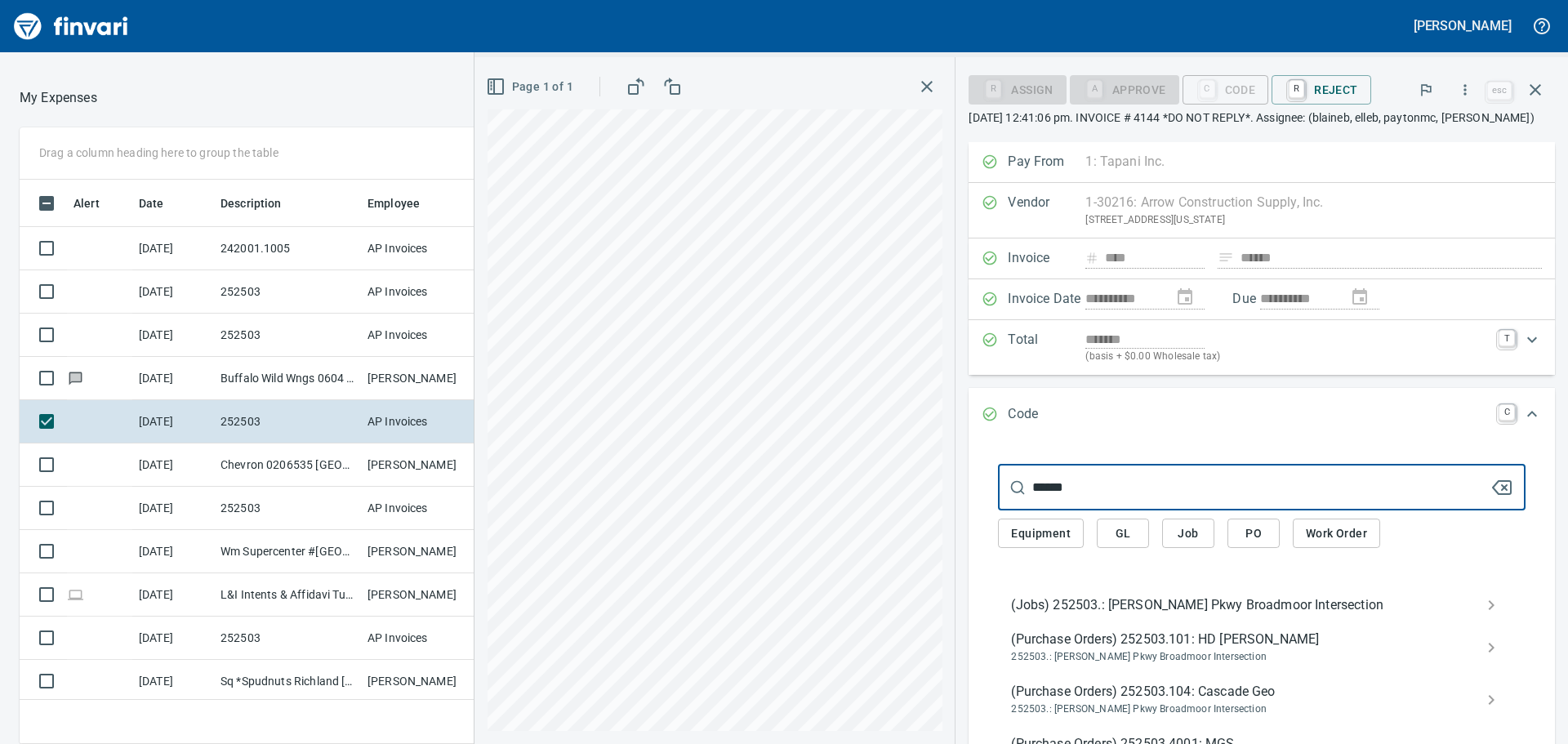
type input "******"
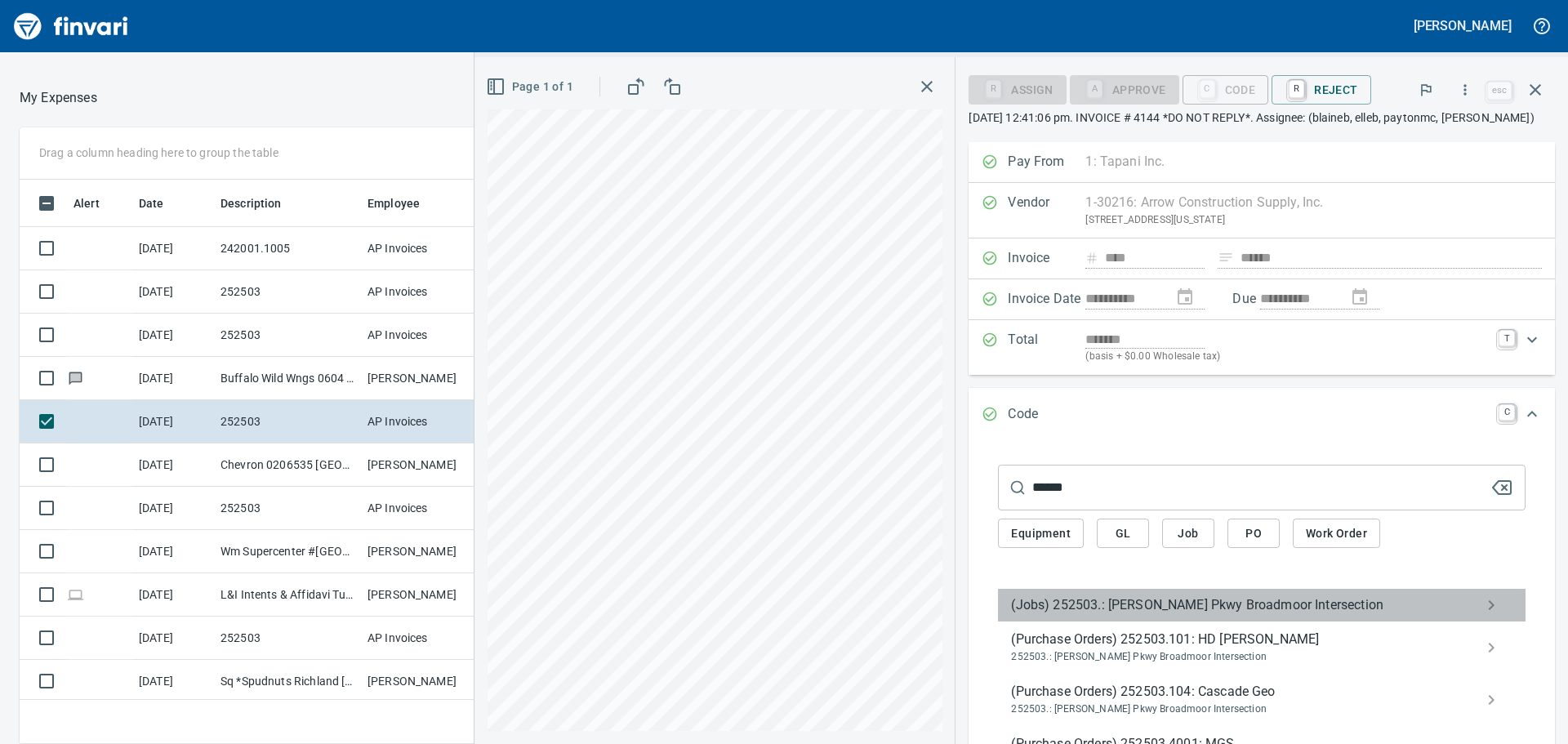
click at [1189, 615] on div "(Jobs) 252503.: [PERSON_NAME] Pkwy Broadmoor Intersection" at bounding box center [1262, 604] width 528 height 33
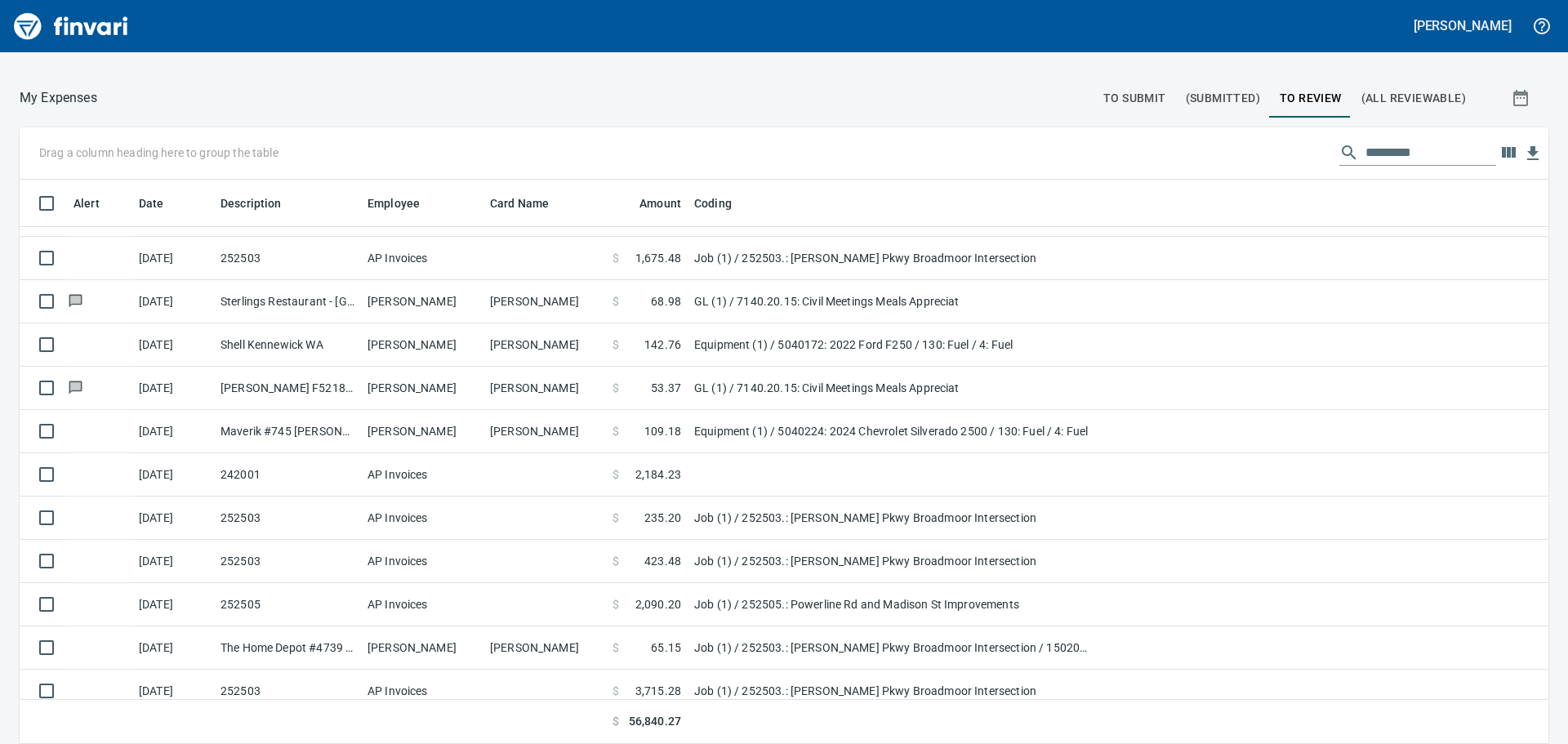
scroll to position [979, 0]
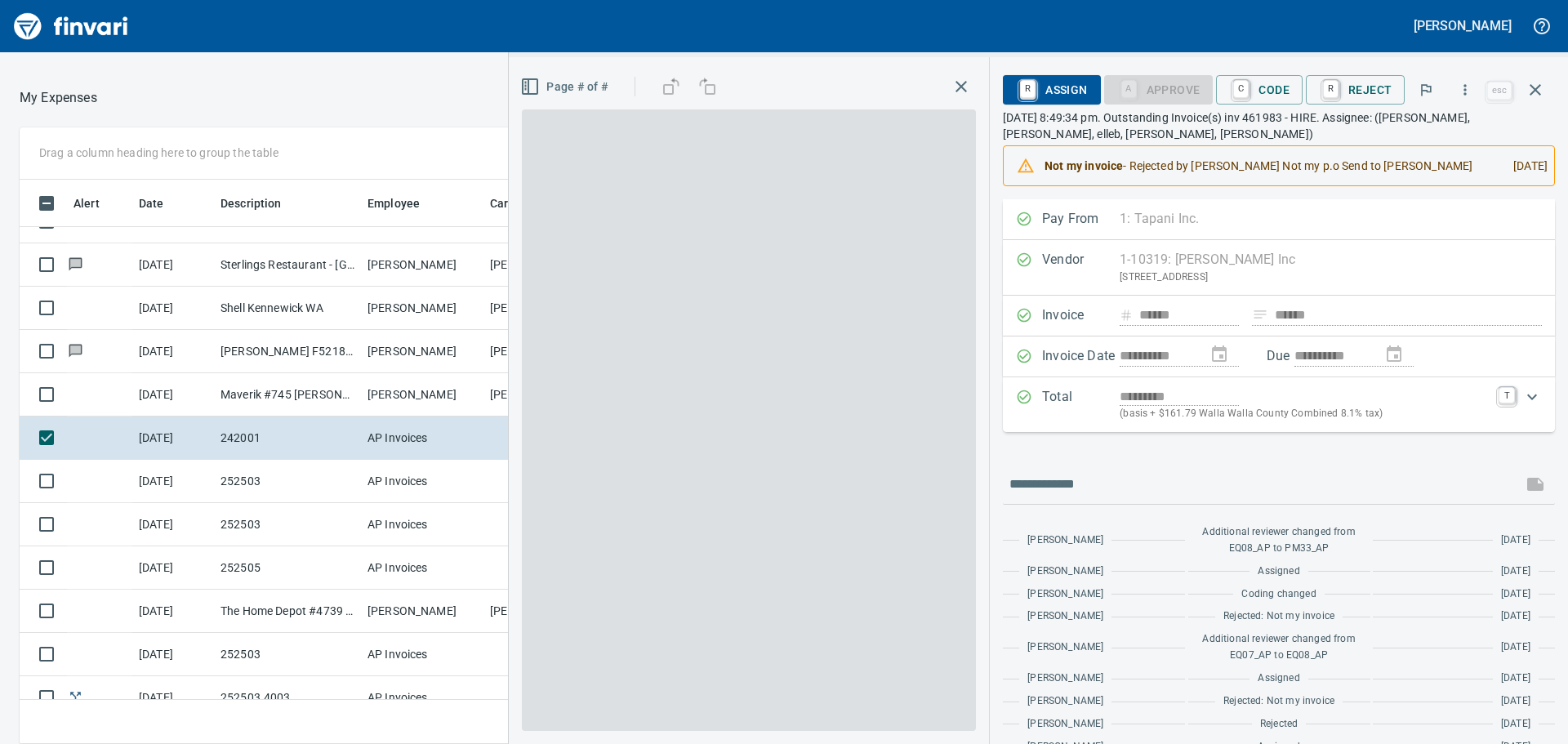
scroll to position [552, 1084]
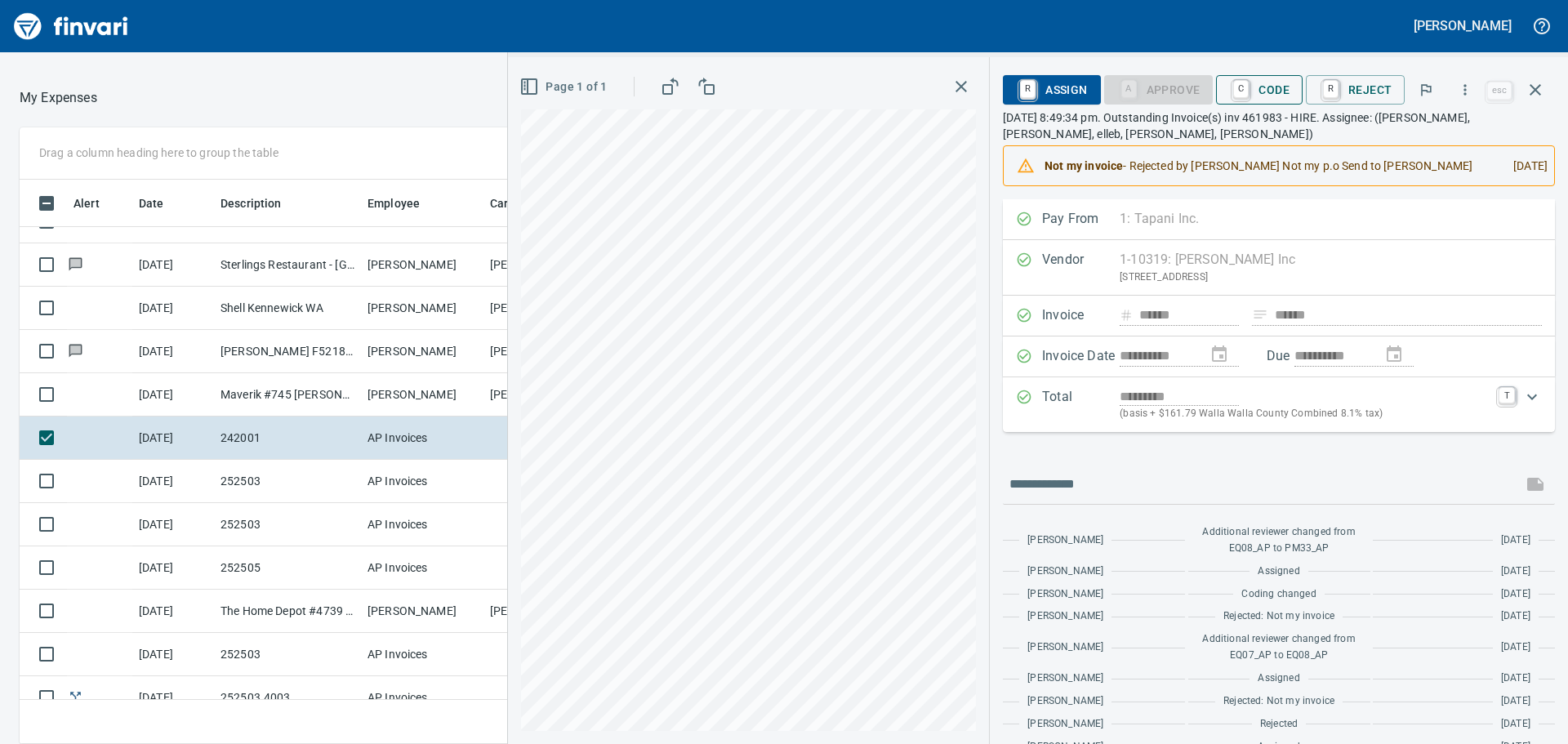
click at [1277, 88] on span "C Code" at bounding box center [1259, 89] width 61 height 28
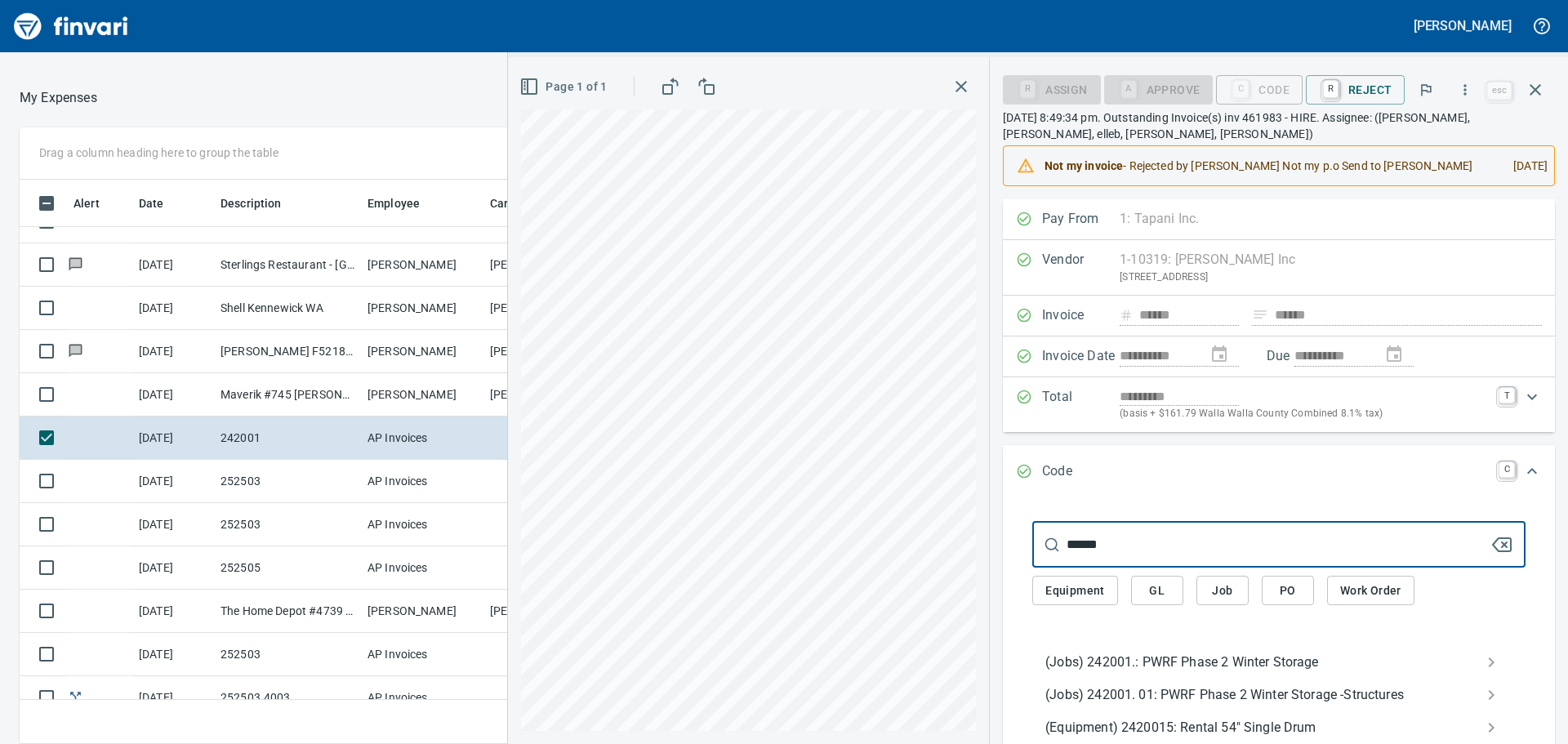
type input "******"
click at [1153, 657] on span "(Jobs) 242001.: PWRF Phase 2 Winter Storage" at bounding box center [1265, 661] width 441 height 19
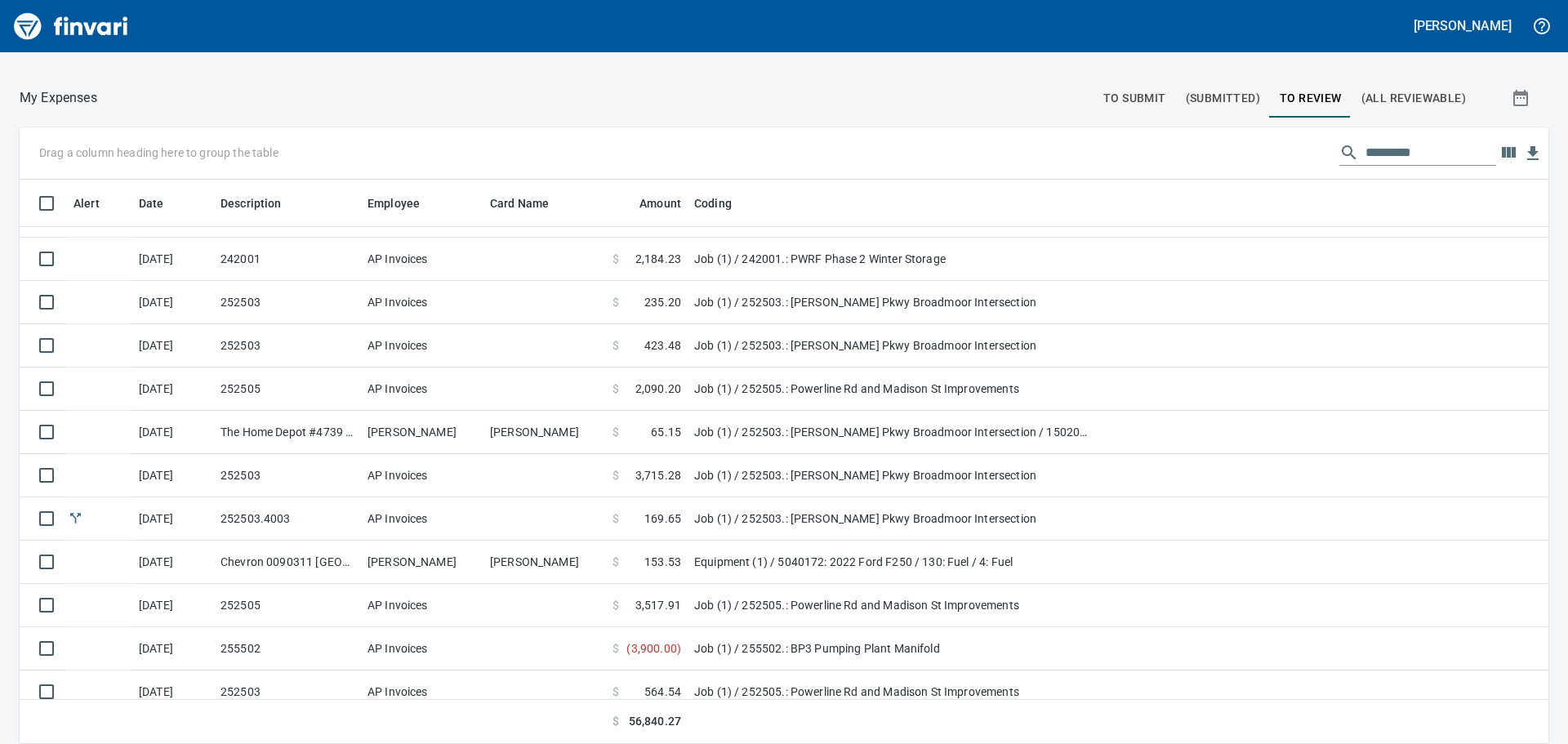
scroll to position [1143, 0]
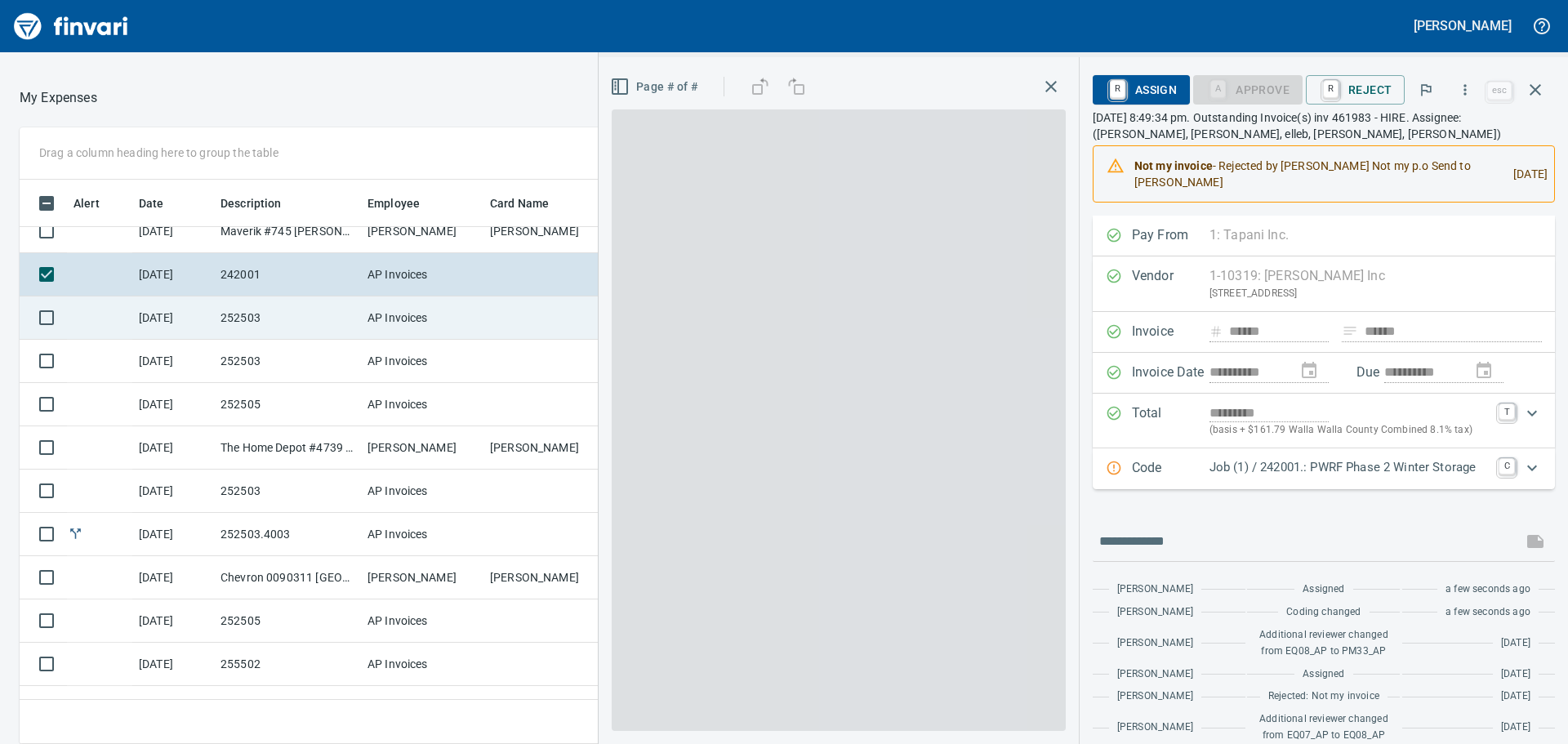
scroll to position [552, 1084]
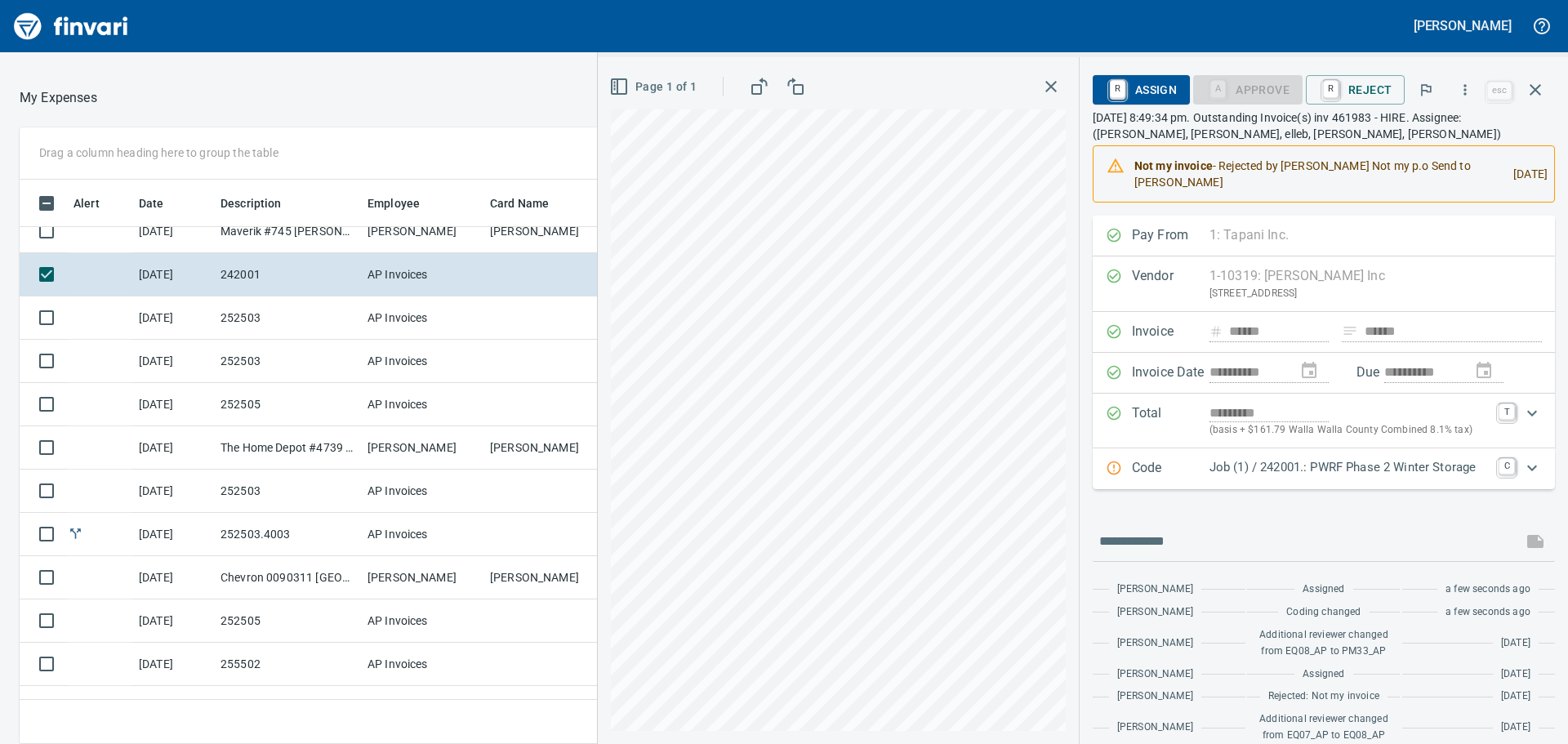
click at [1512, 470] on div "Expand" at bounding box center [1532, 468] width 39 height 39
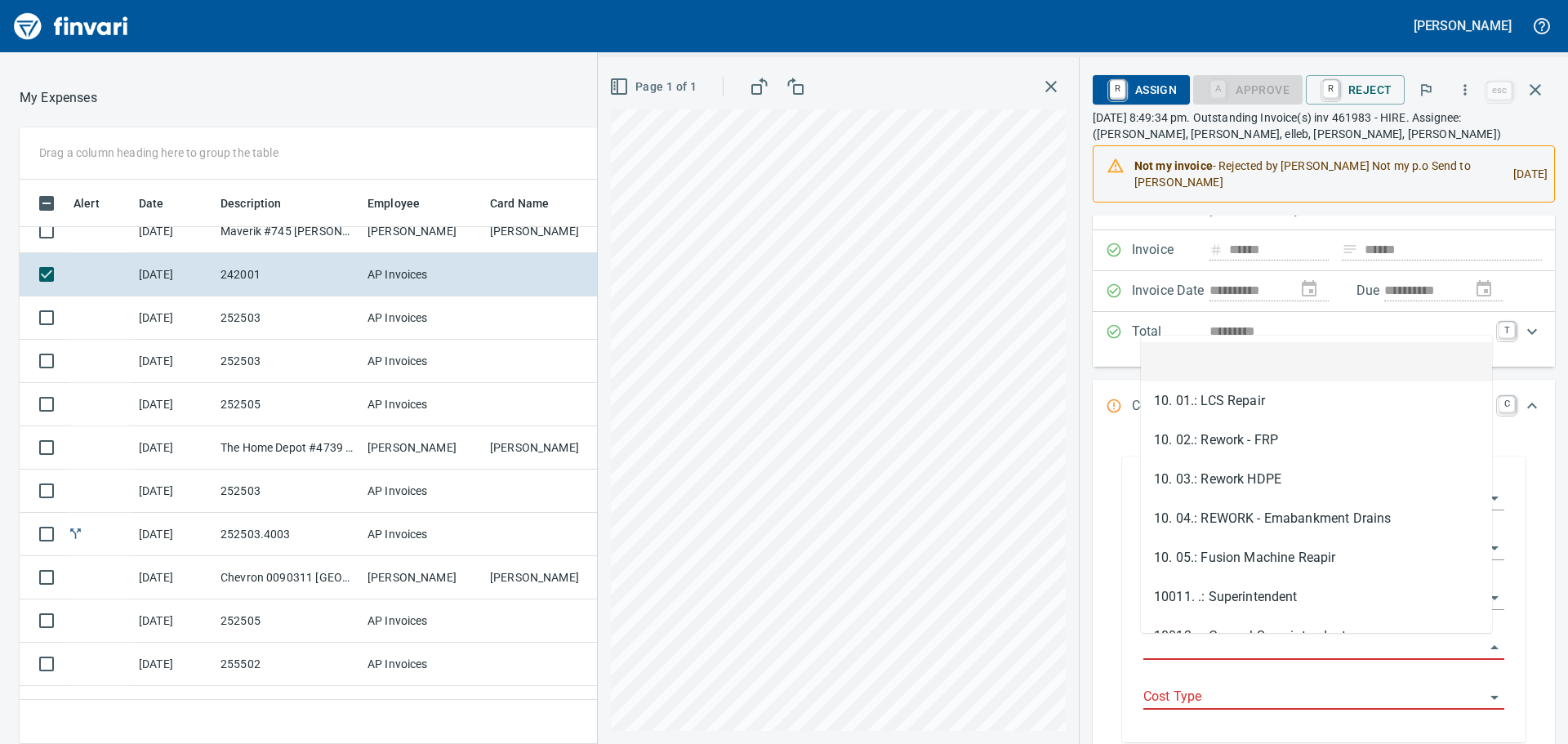
click at [1174, 645] on input "Job Phase" at bounding box center [1313, 647] width 341 height 23
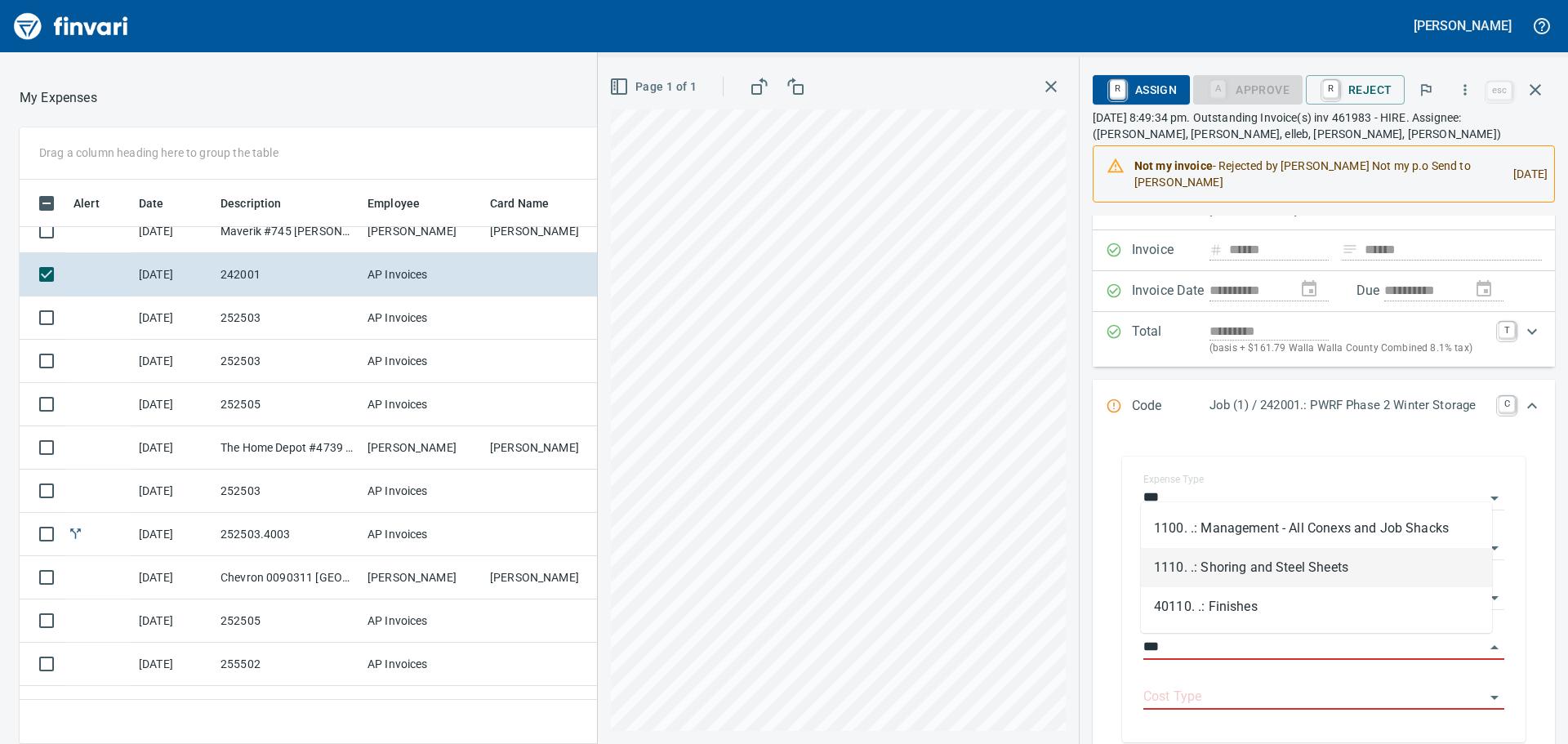
click at [1307, 561] on li "1110. .: Shoring and Steel Sheets" at bounding box center [1316, 567] width 352 height 39
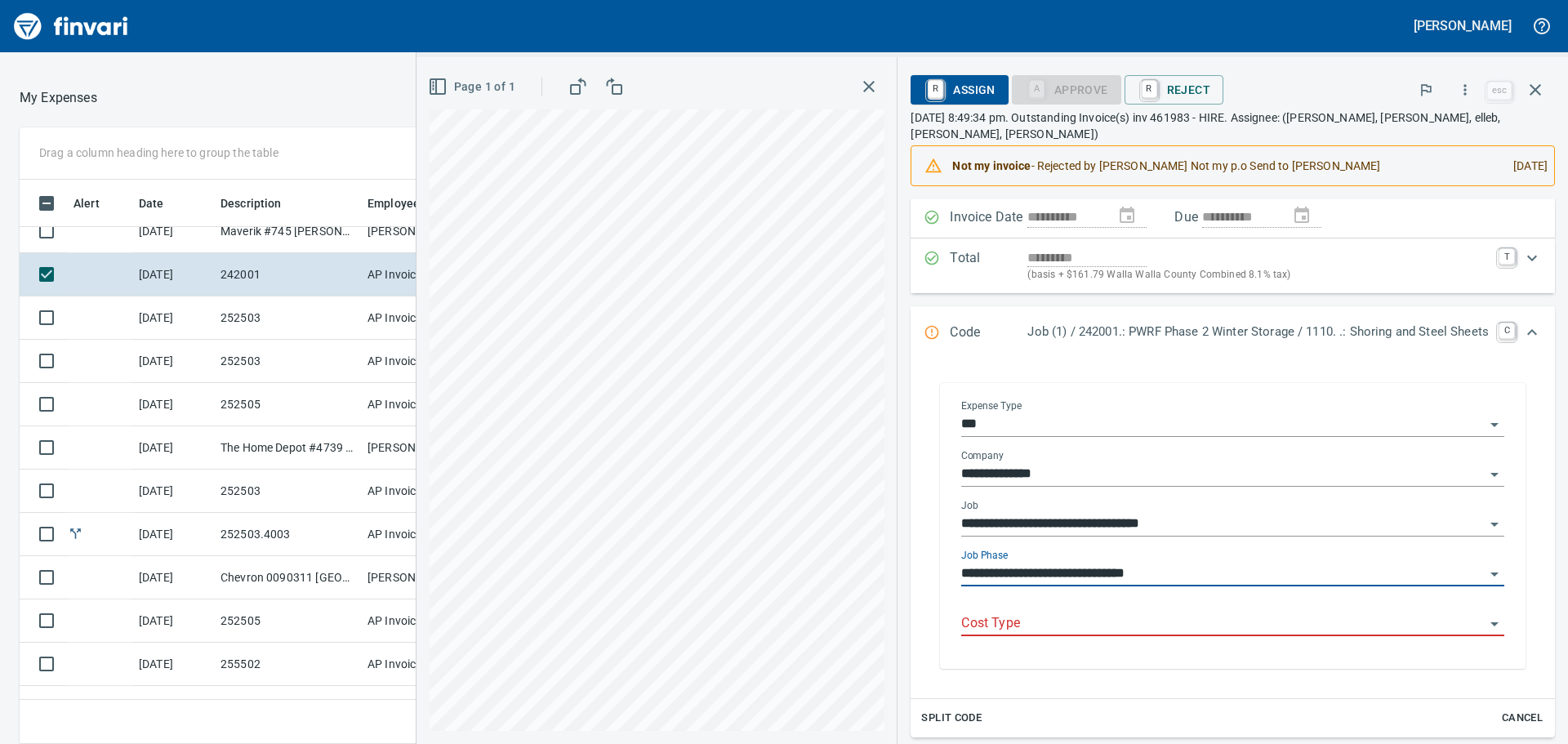
scroll to position [163, 0]
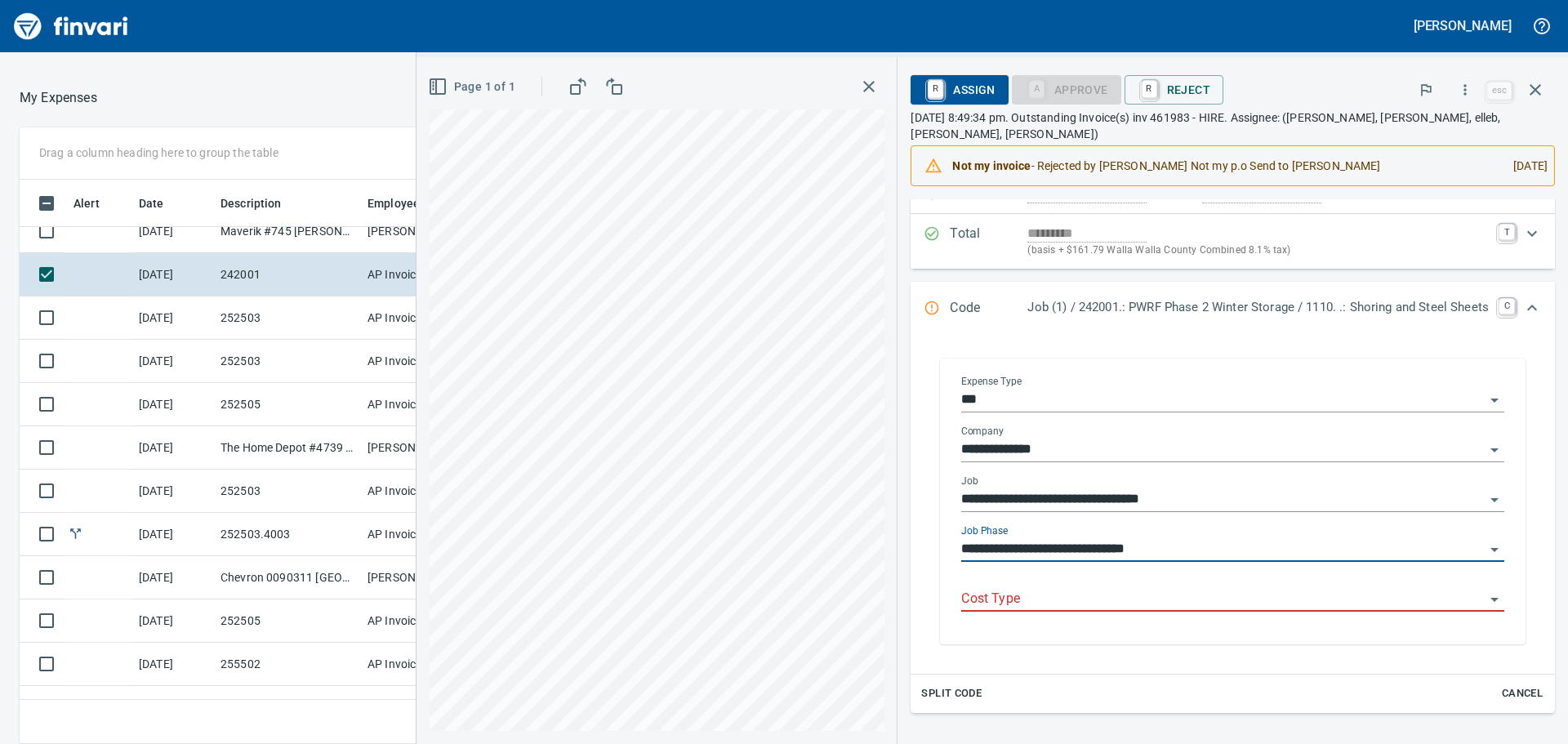
type input "**********"
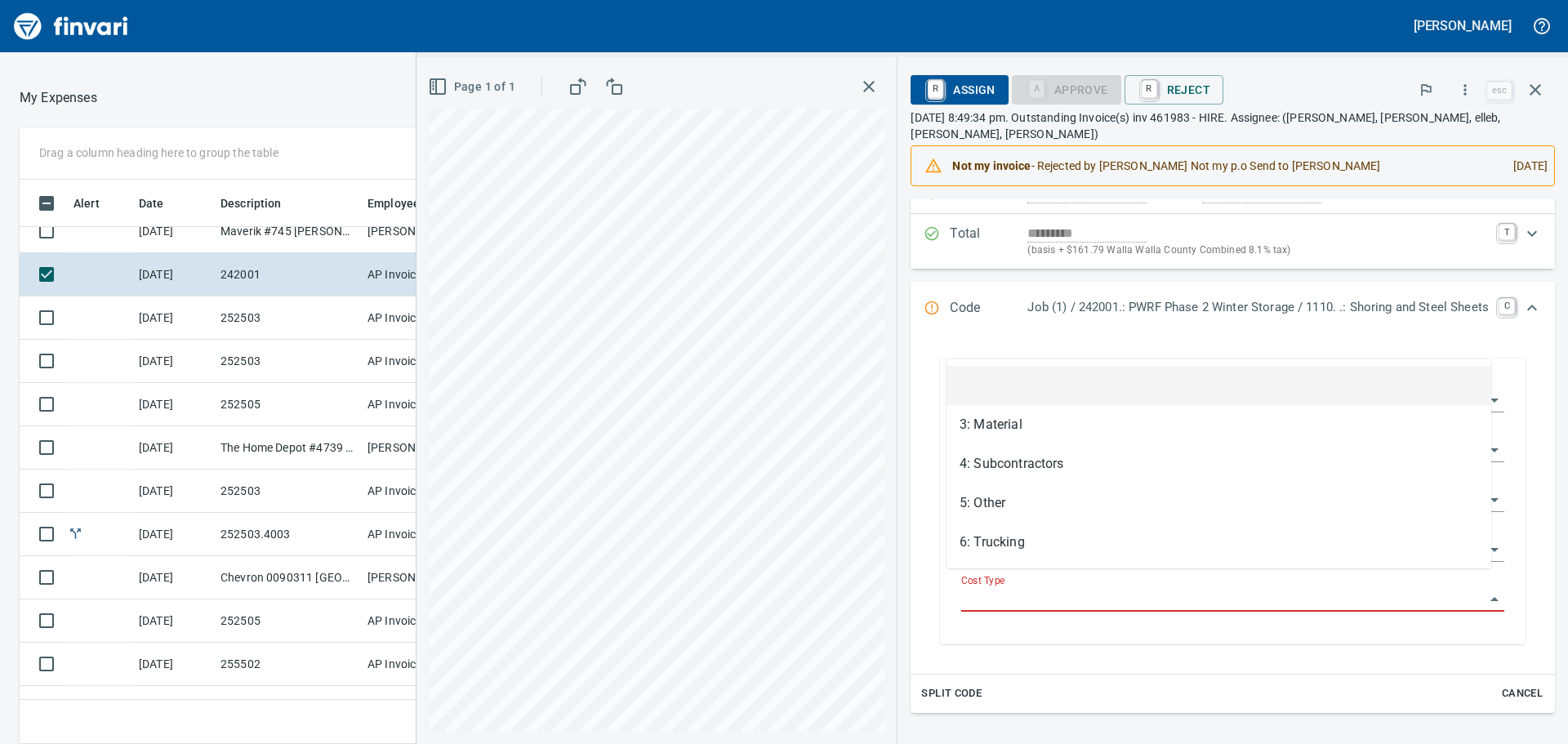
click at [980, 587] on input "Cost Type" at bounding box center [1222, 598] width 524 height 23
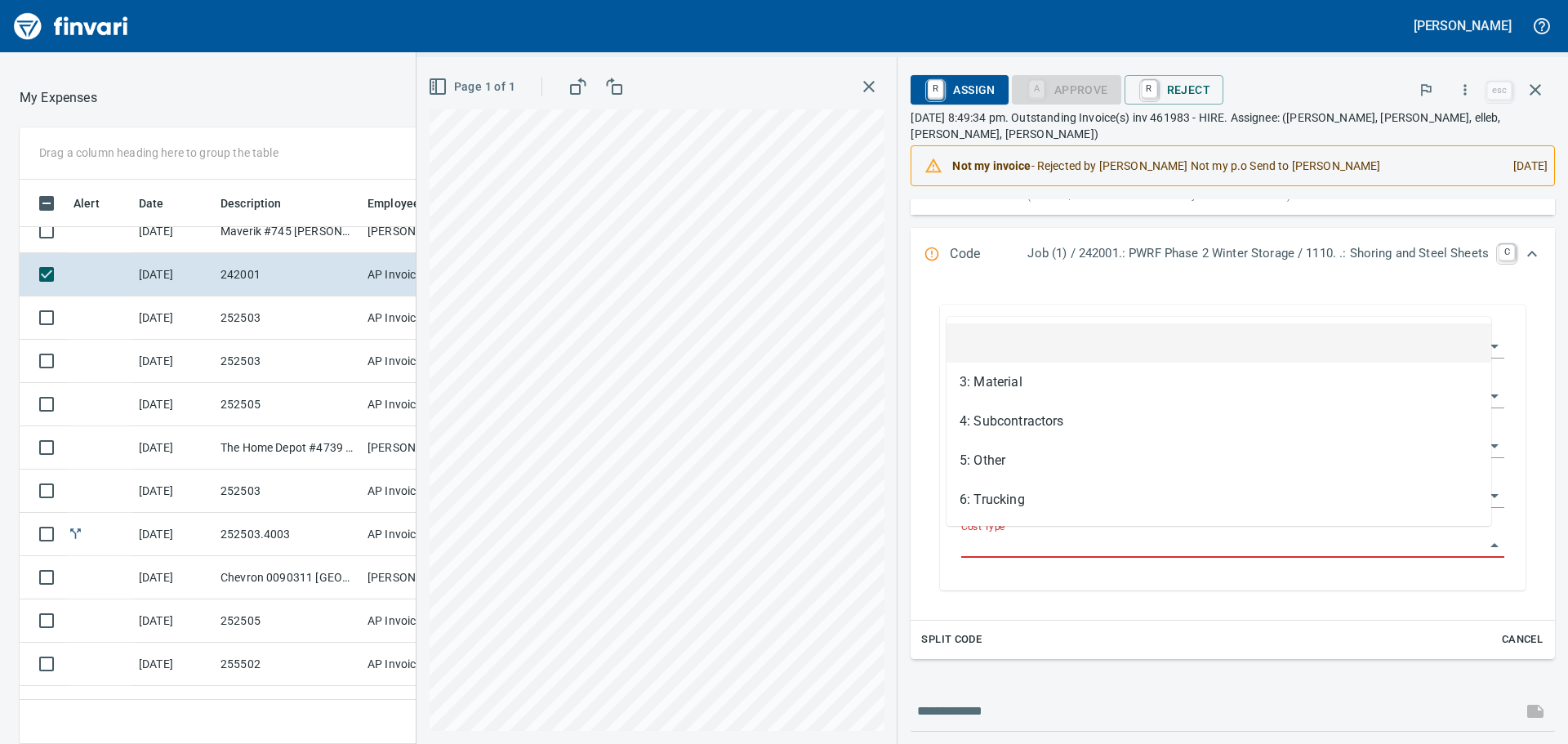
scroll to position [245, 0]
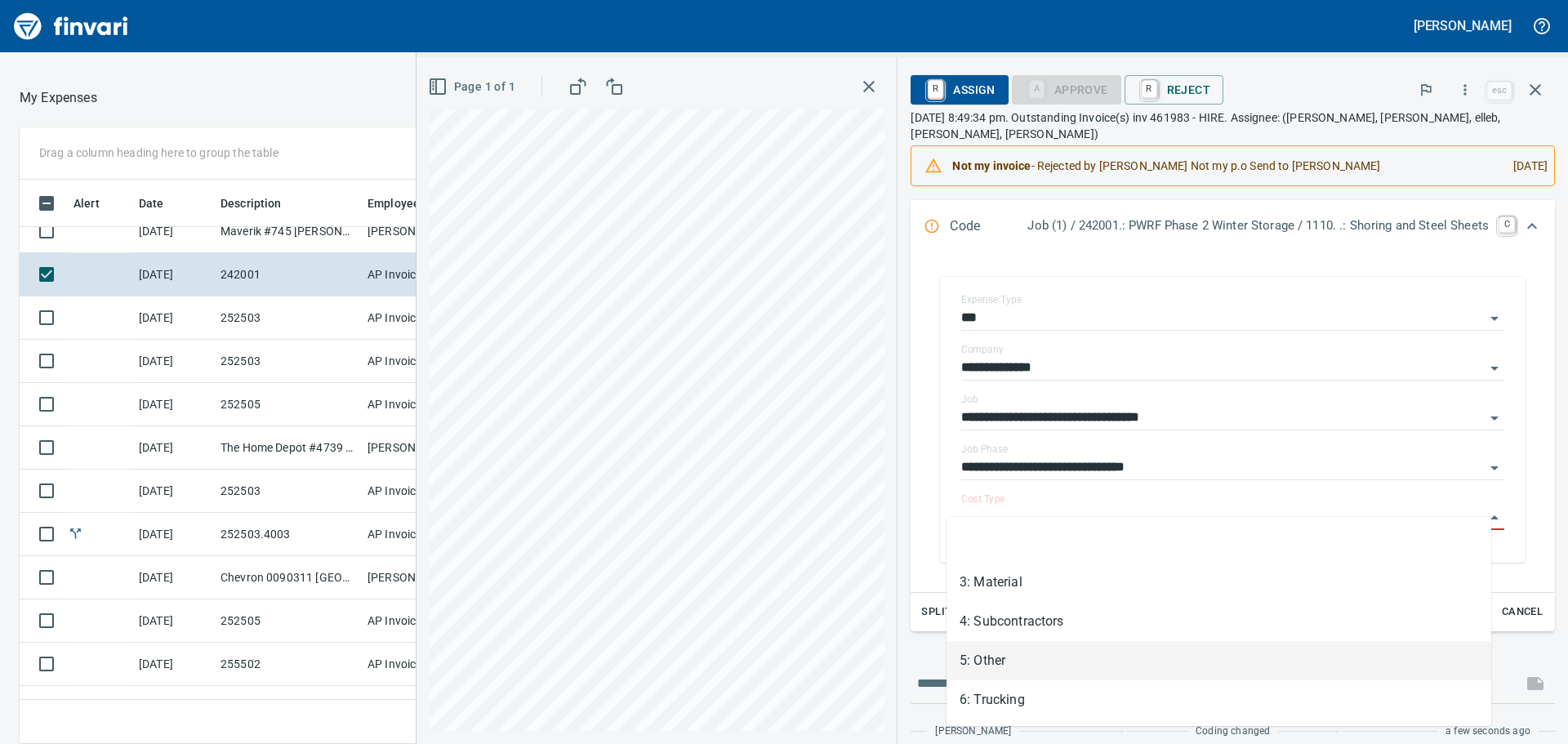
click at [993, 651] on li "5: Other" at bounding box center [1219, 660] width 545 height 39
type input "********"
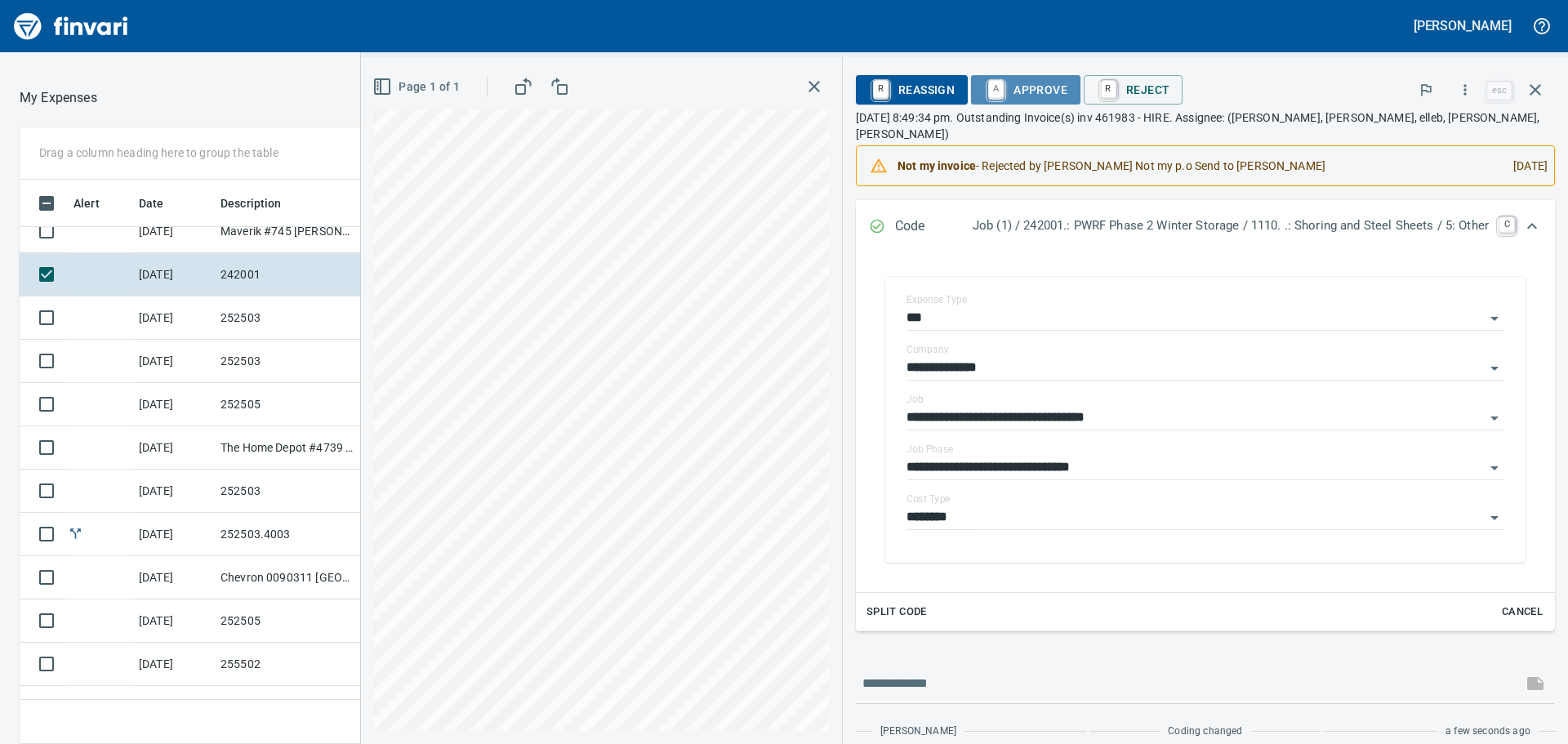
click at [1012, 90] on span "A Approve" at bounding box center [1025, 89] width 83 height 28
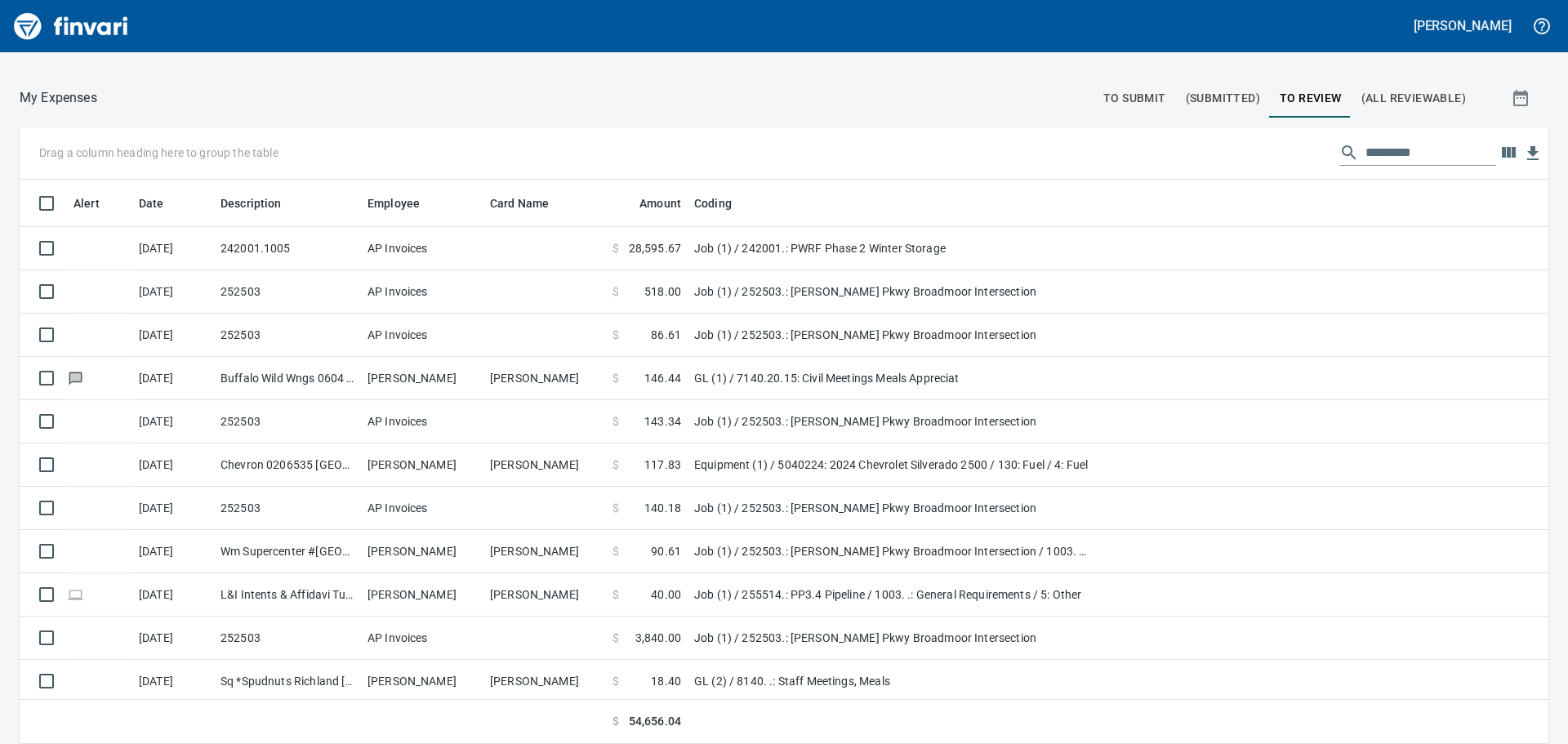
click at [1104, 111] on button "To Submit" at bounding box center [1135, 98] width 83 height 39
